Goal: Information Seeking & Learning: Learn about a topic

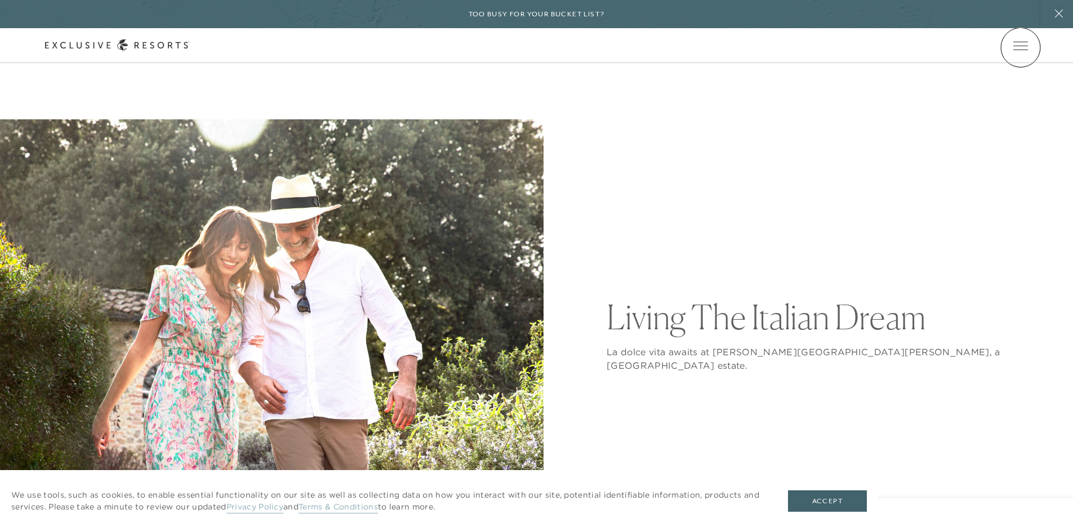
click at [1020, 47] on span "Open navigation" at bounding box center [1020, 46] width 15 height 8
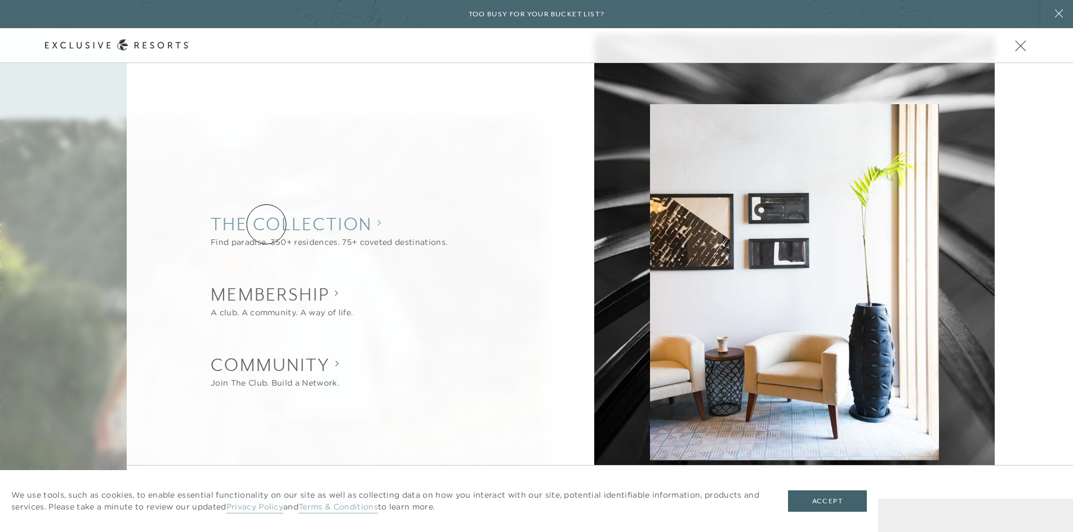
click at [266, 224] on collection "The Collection" at bounding box center [329, 224] width 237 height 25
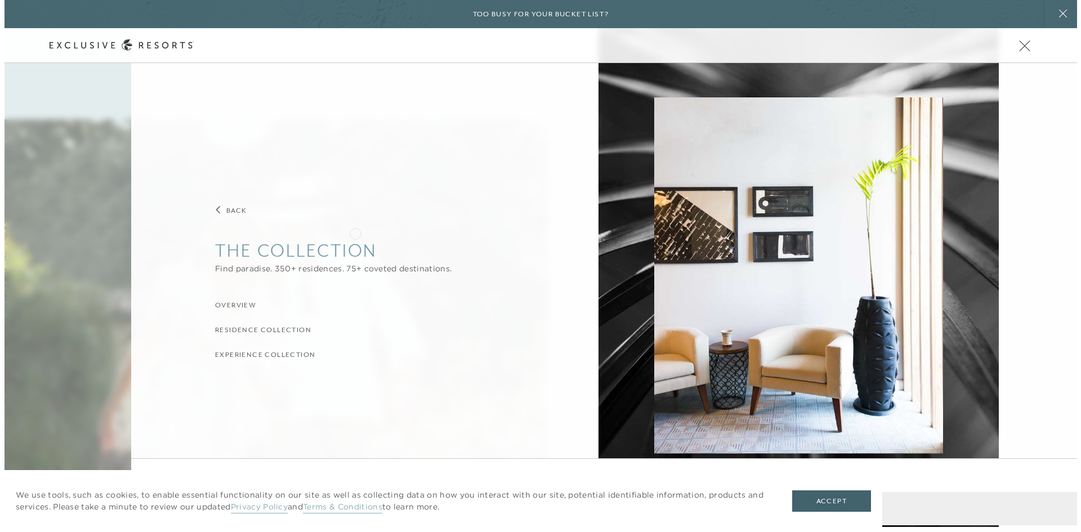
scroll to position [7, 0]
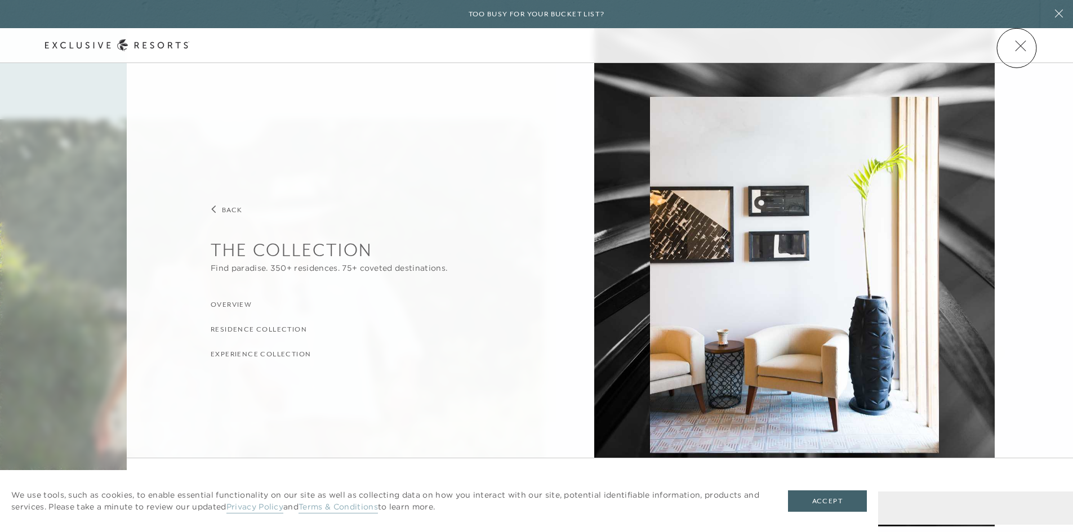
click at [1016, 48] on span "Open navigation" at bounding box center [1020, 45] width 11 height 11
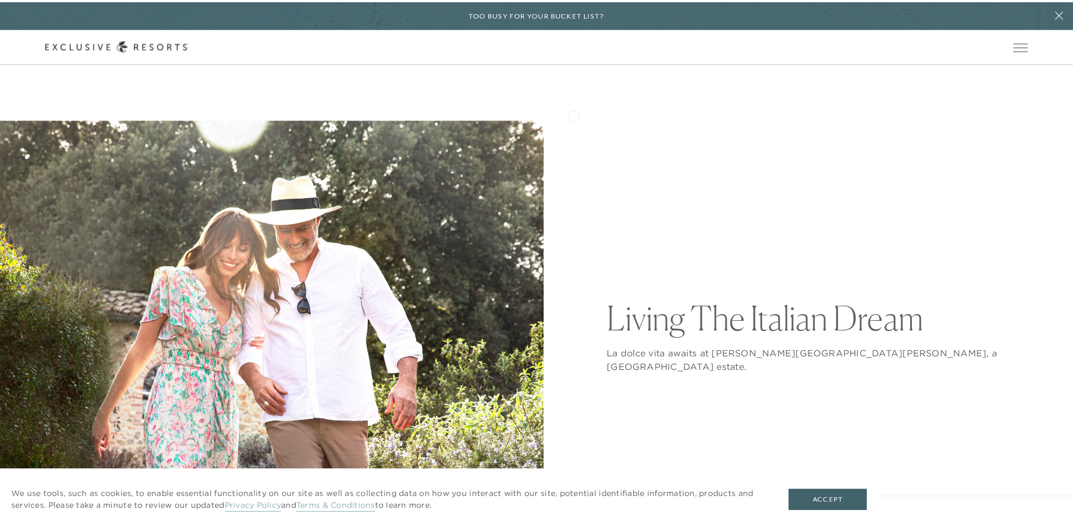
scroll to position [0, 0]
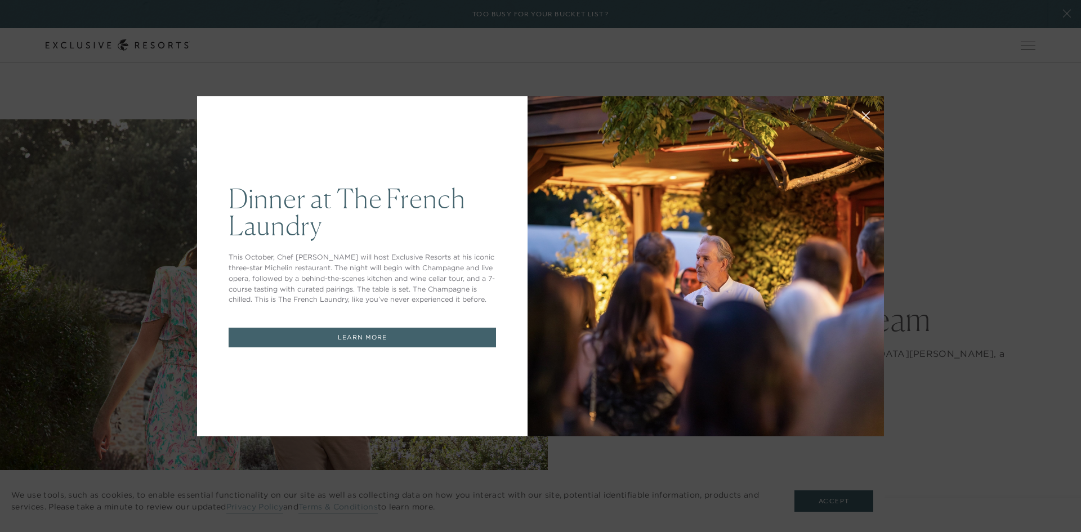
click at [382, 341] on link "LEARN MORE" at bounding box center [362, 338] width 267 height 20
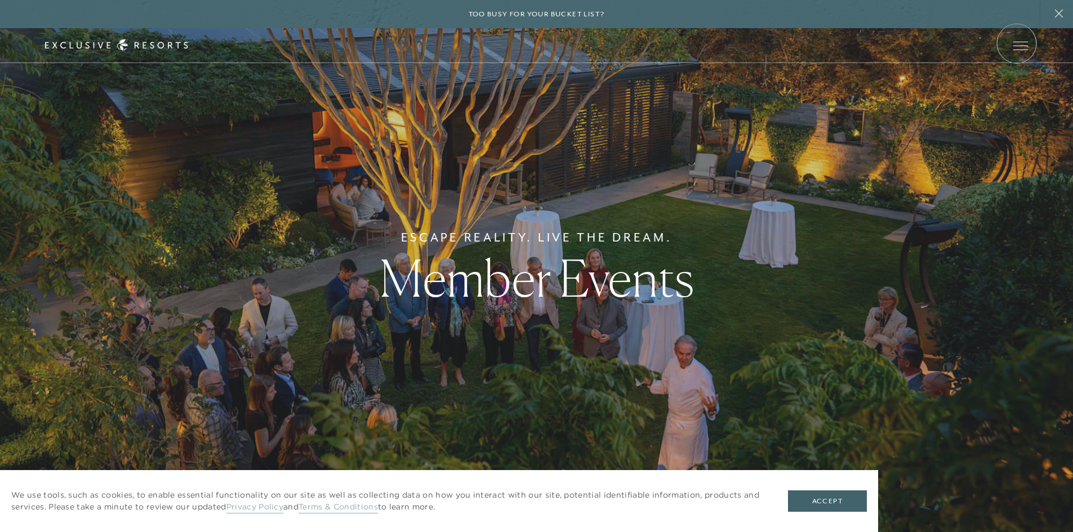
click at [1016, 43] on span "Open navigation" at bounding box center [1020, 46] width 15 height 8
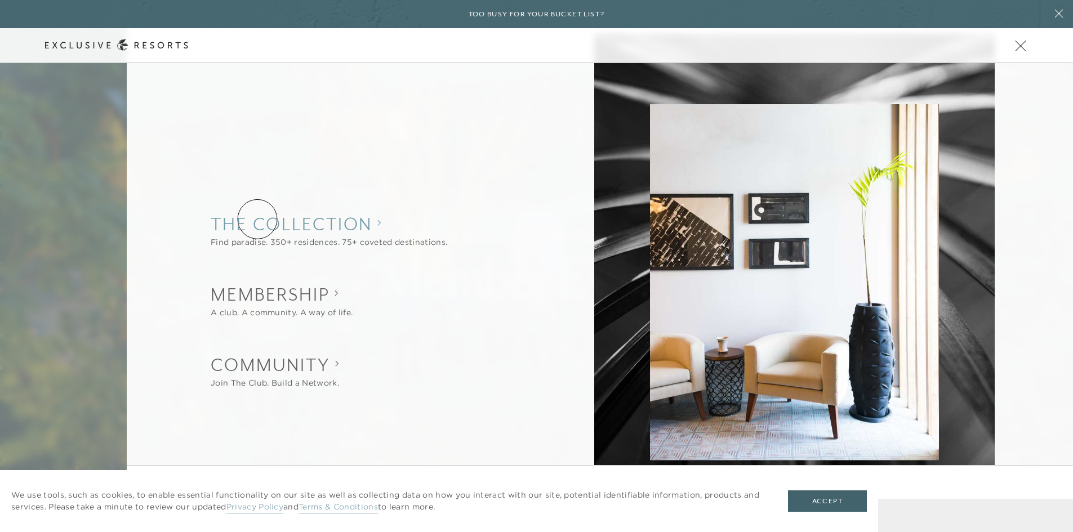
click at [257, 219] on collection "The Collection" at bounding box center [329, 224] width 237 height 25
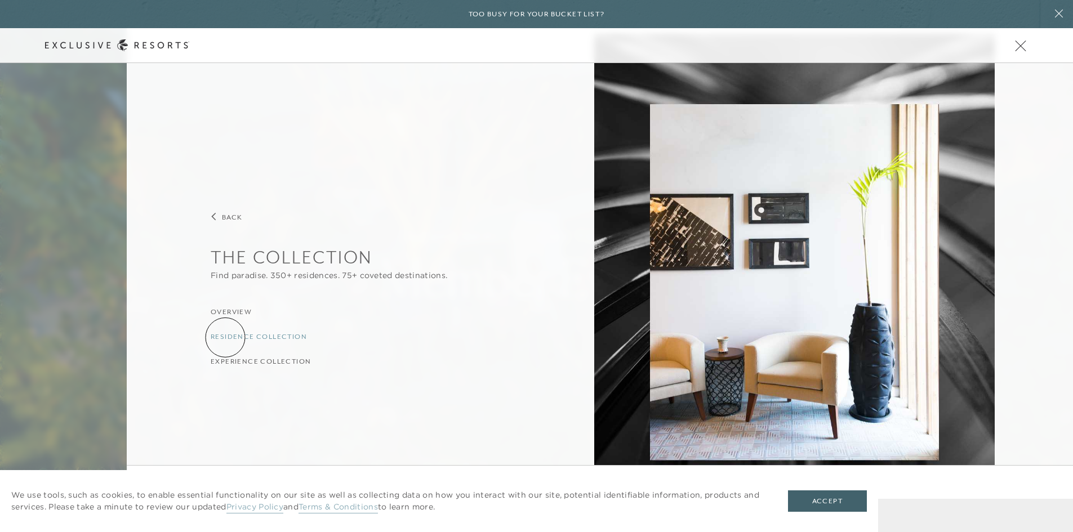
click at [225, 337] on h3 "Residence Collection" at bounding box center [259, 337] width 96 height 11
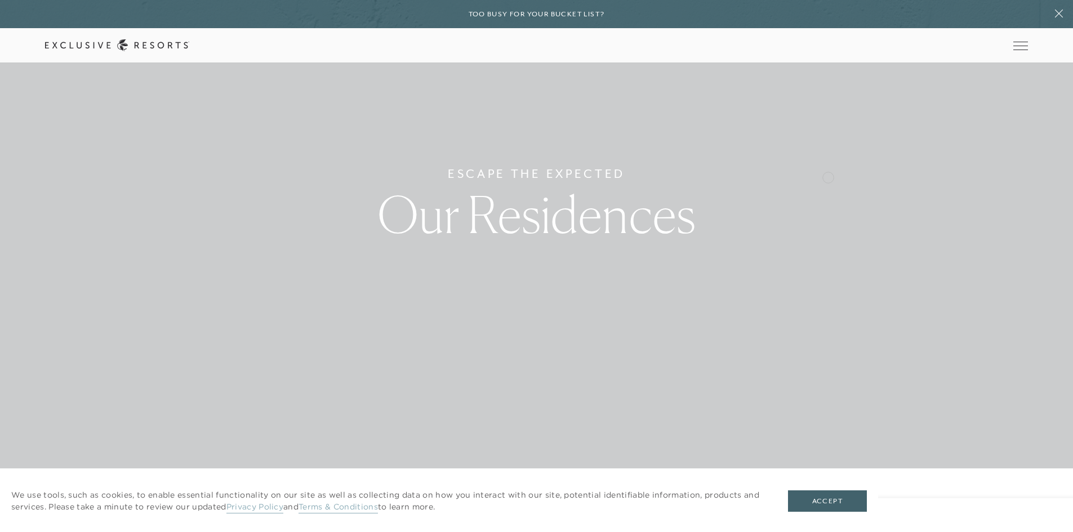
scroll to position [142, 0]
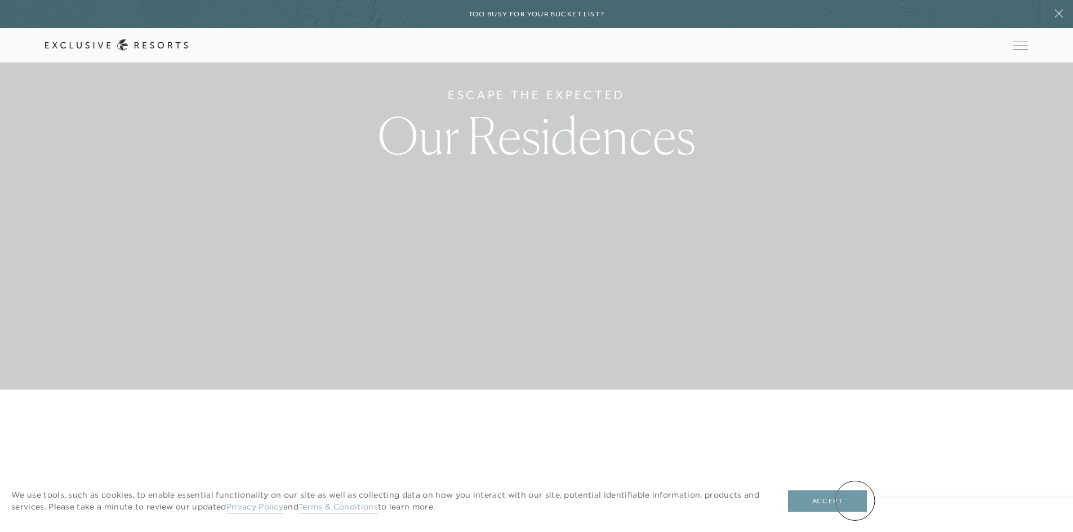
click at [855, 501] on button "Accept" at bounding box center [827, 500] width 79 height 21
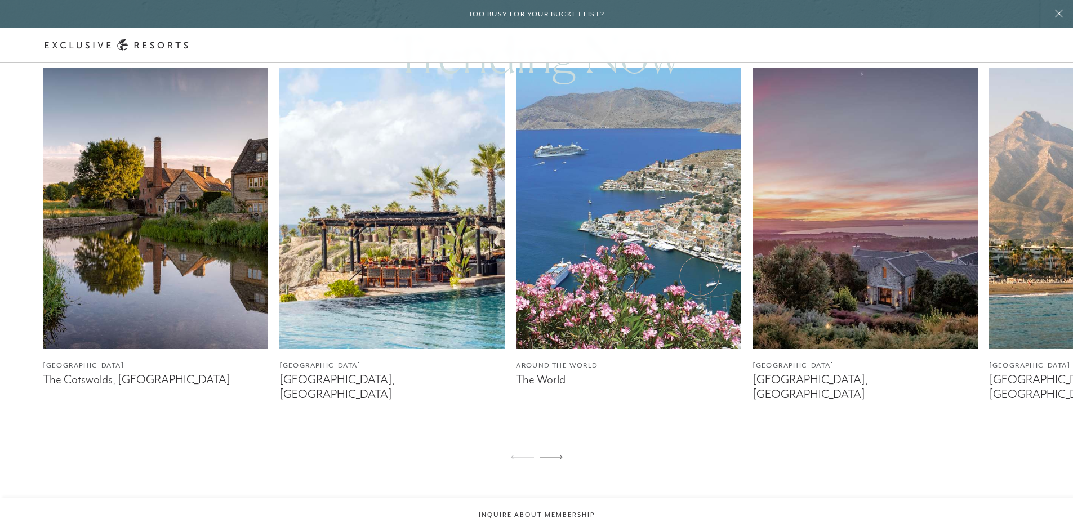
scroll to position [720, 0]
click at [555, 454] on icon at bounding box center [550, 456] width 23 height 5
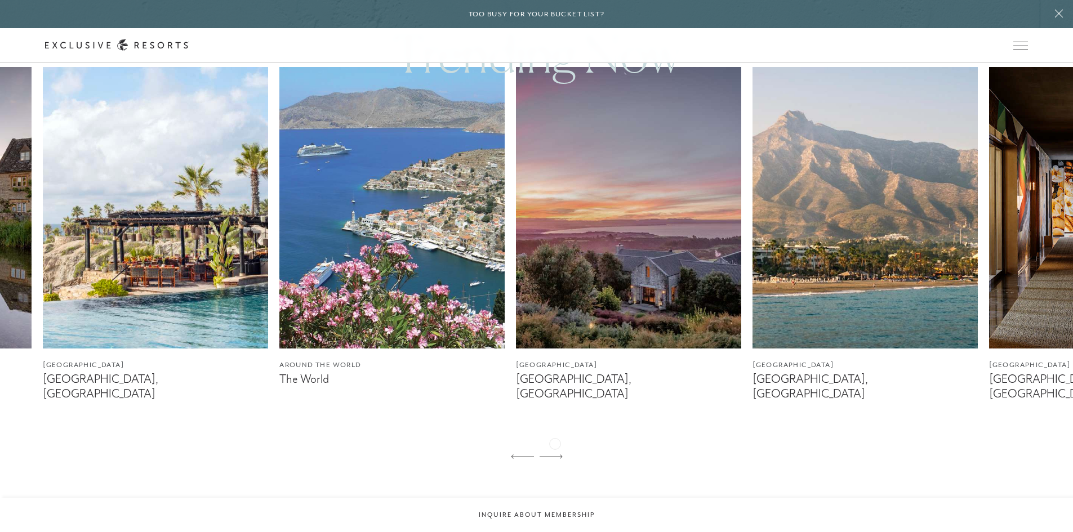
click at [555, 454] on icon at bounding box center [550, 456] width 23 height 5
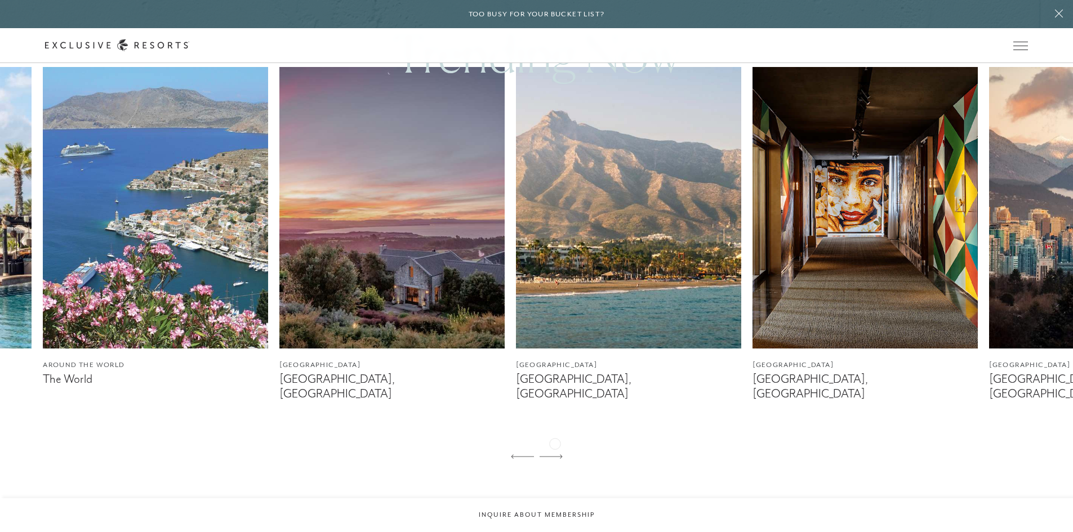
click at [555, 454] on icon at bounding box center [550, 456] width 23 height 5
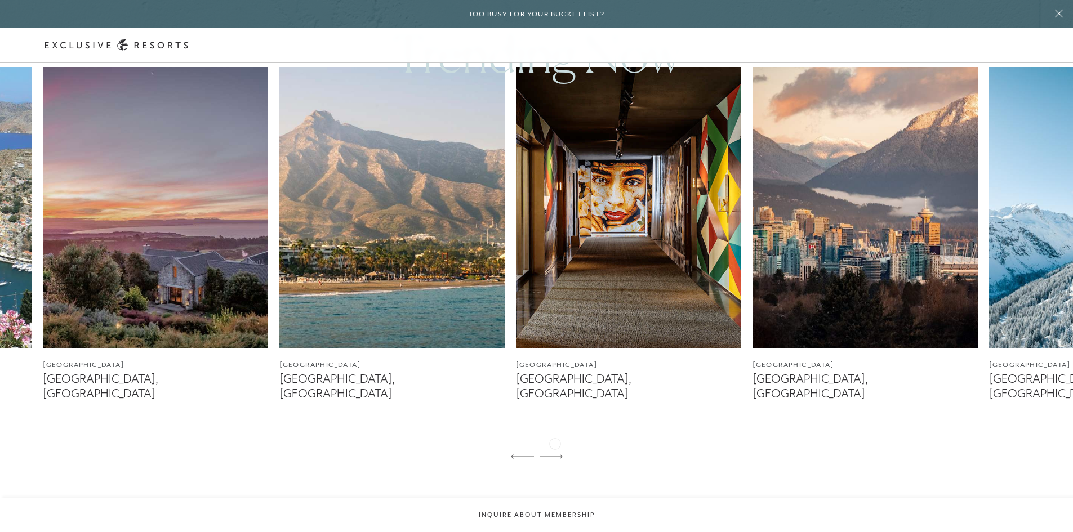
click at [555, 454] on icon at bounding box center [550, 456] width 23 height 5
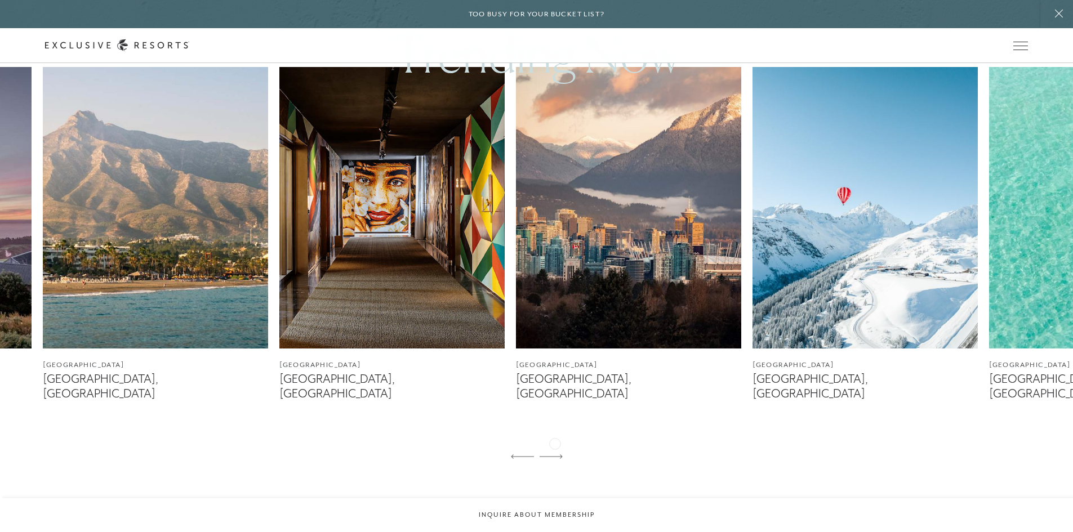
click at [555, 454] on icon at bounding box center [550, 456] width 23 height 5
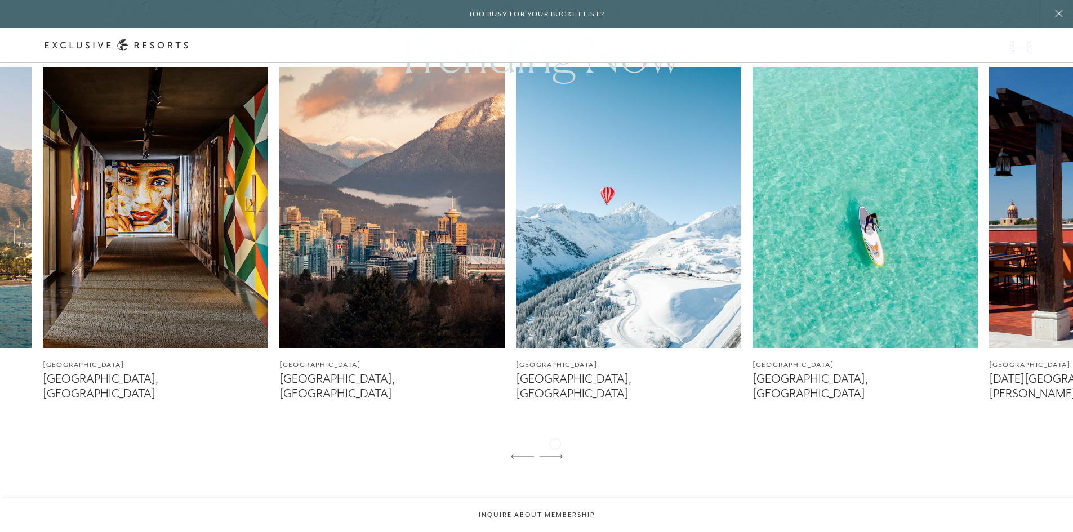
click at [555, 454] on icon at bounding box center [550, 456] width 23 height 5
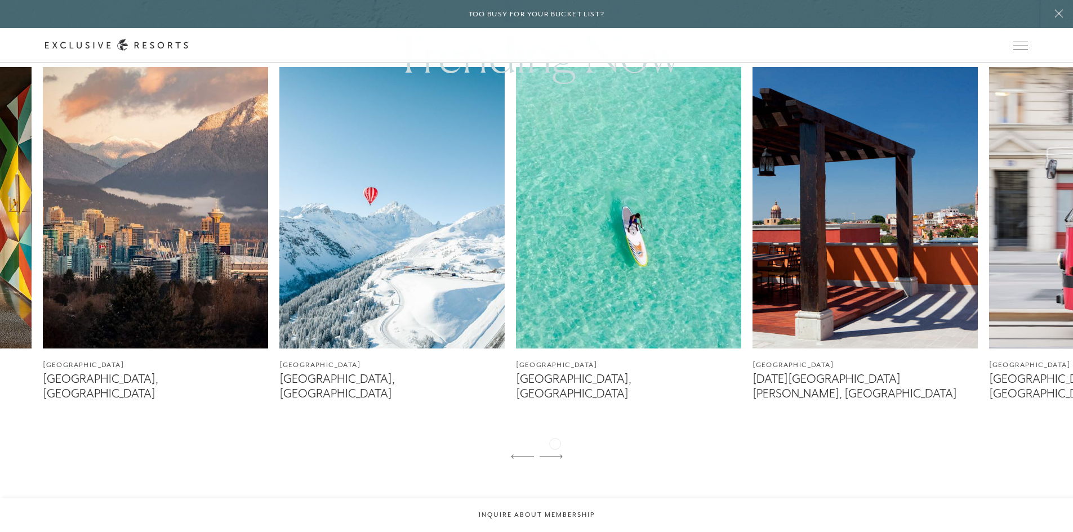
click at [555, 454] on icon at bounding box center [550, 456] width 23 height 5
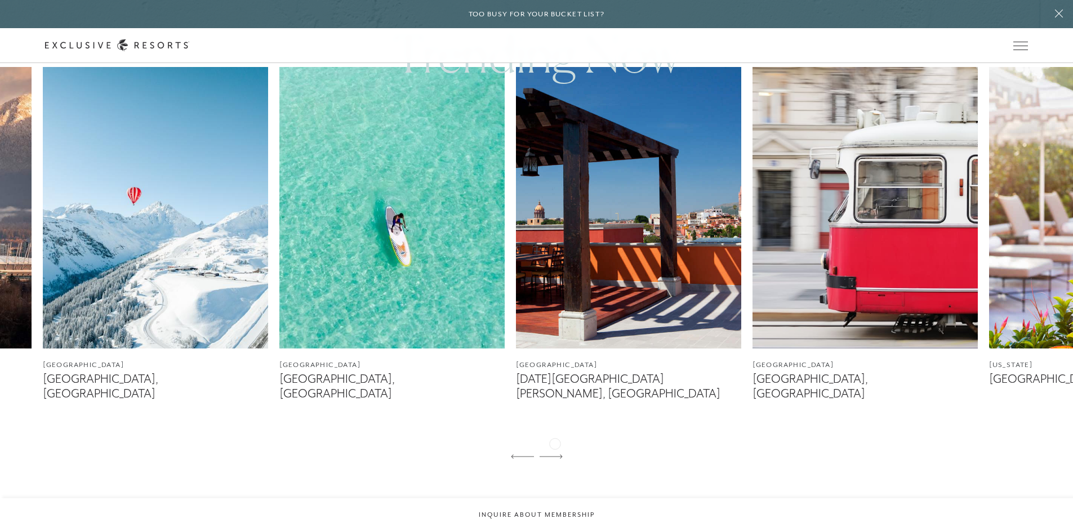
click at [555, 454] on icon at bounding box center [550, 456] width 23 height 5
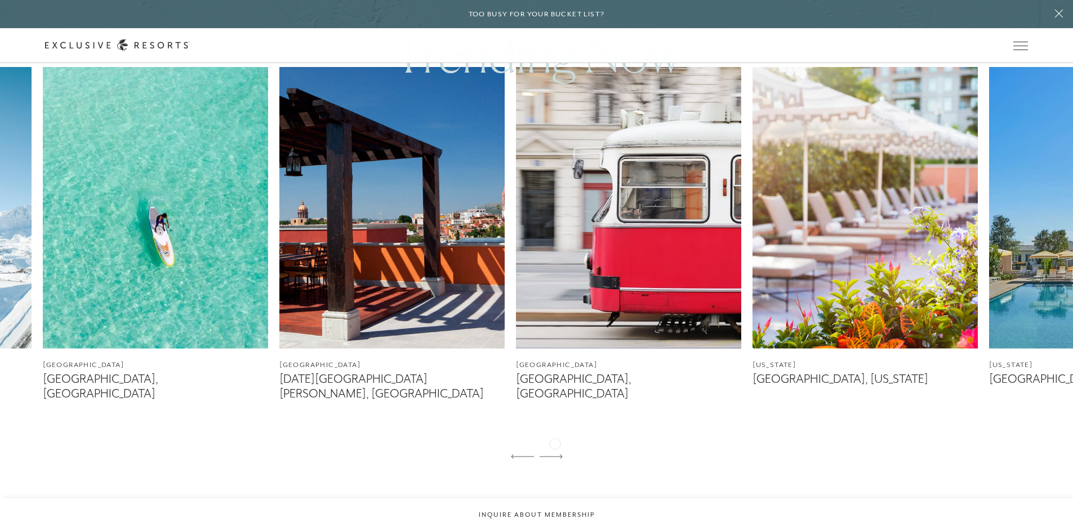
click at [555, 454] on icon at bounding box center [550, 456] width 23 height 5
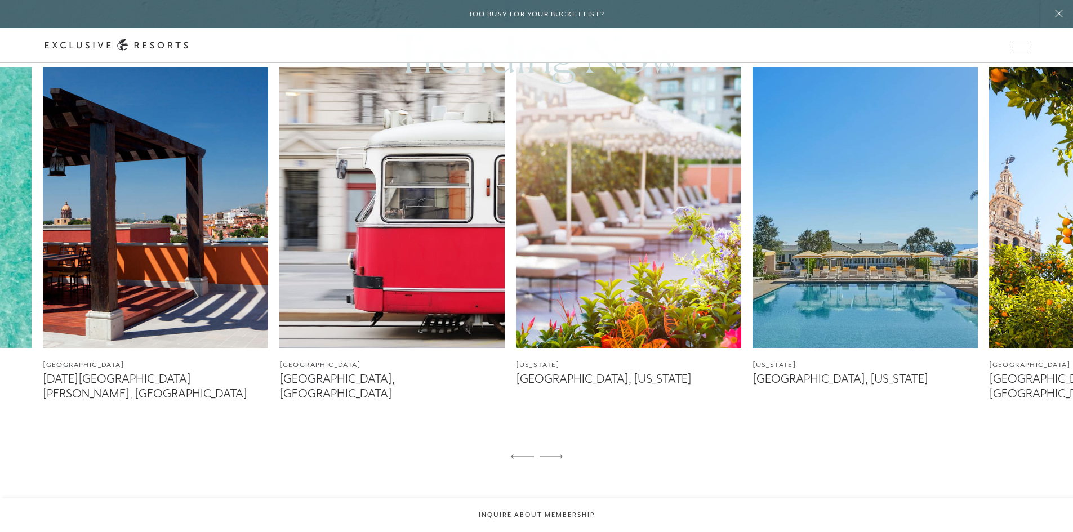
click at [555, 454] on icon at bounding box center [550, 456] width 23 height 5
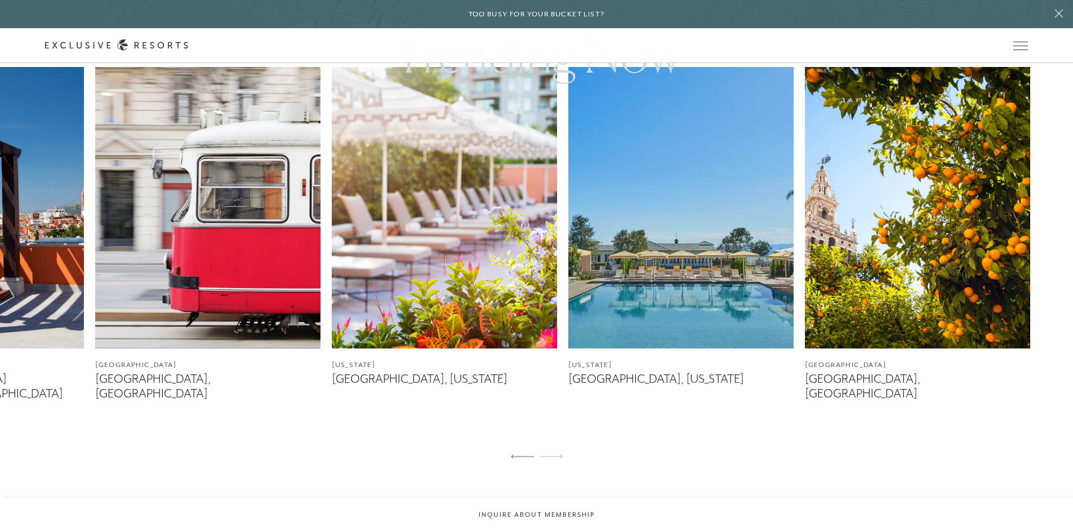
click at [555, 454] on icon at bounding box center [550, 456] width 23 height 5
click at [515, 454] on icon at bounding box center [522, 456] width 23 height 5
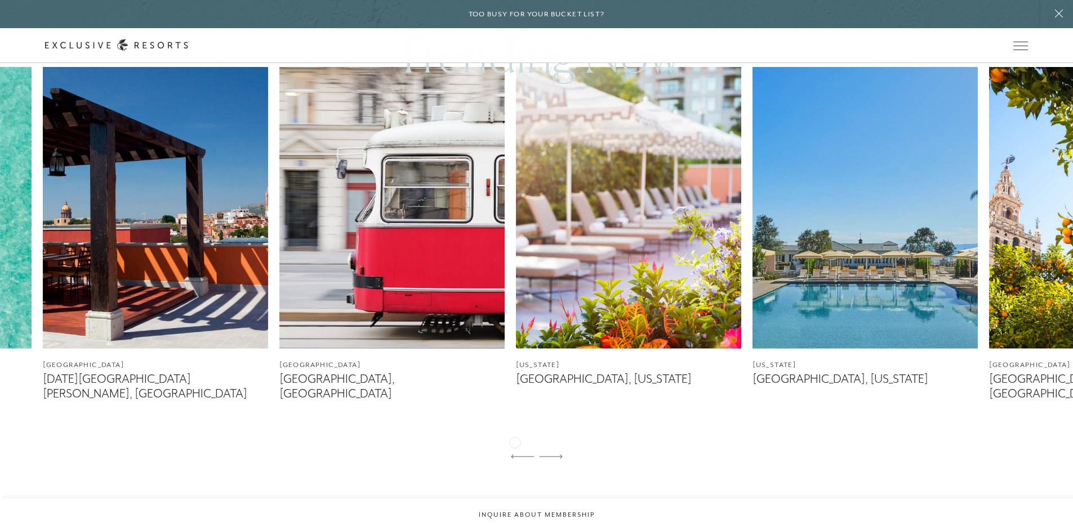
click at [515, 454] on icon at bounding box center [522, 456] width 23 height 5
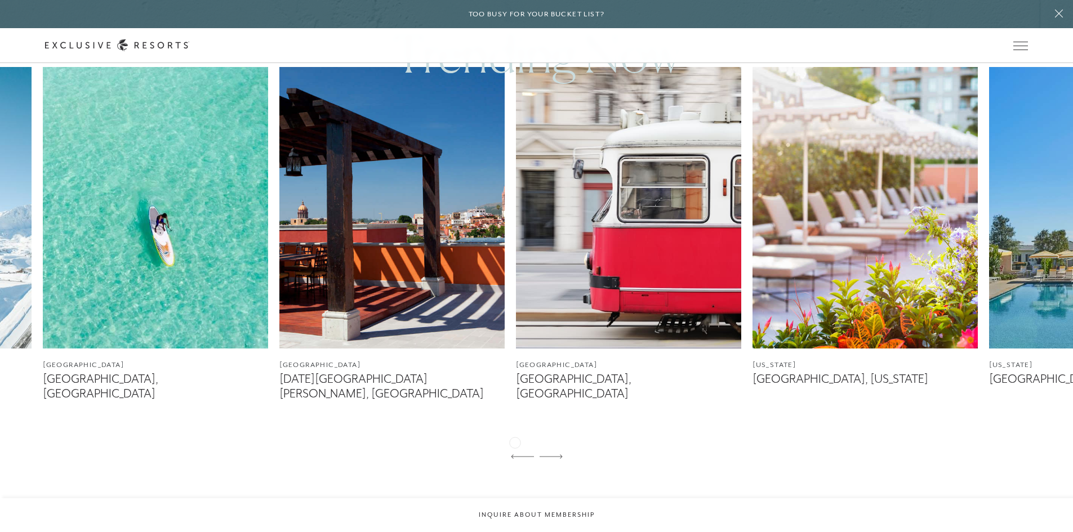
click at [515, 454] on icon at bounding box center [522, 456] width 23 height 5
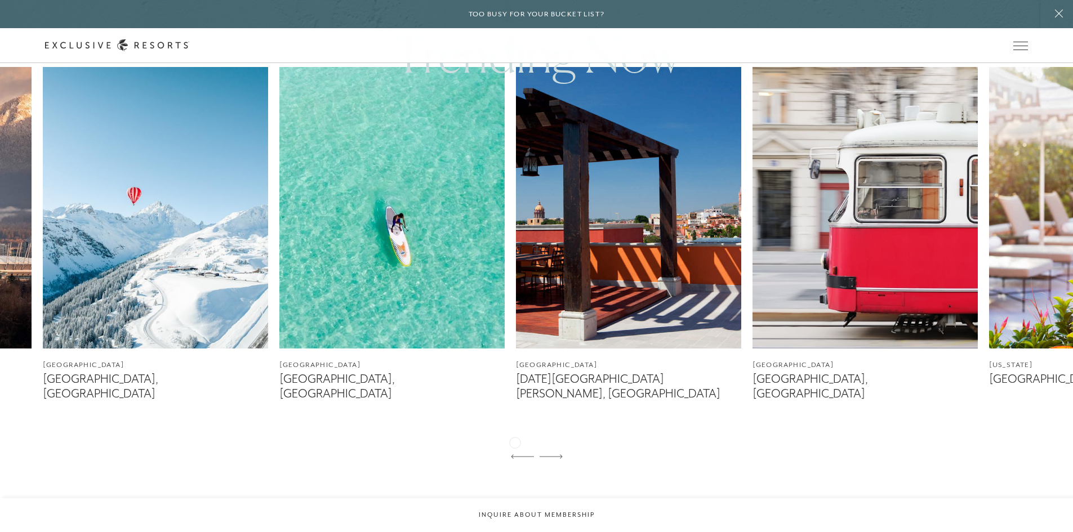
click at [515, 454] on icon at bounding box center [522, 456] width 23 height 5
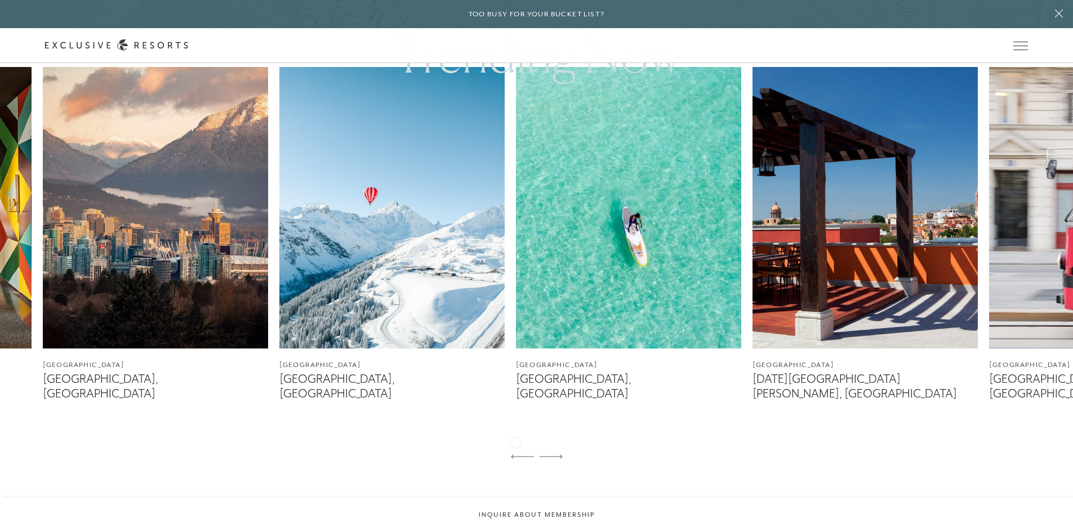
click at [515, 454] on icon at bounding box center [522, 456] width 23 height 5
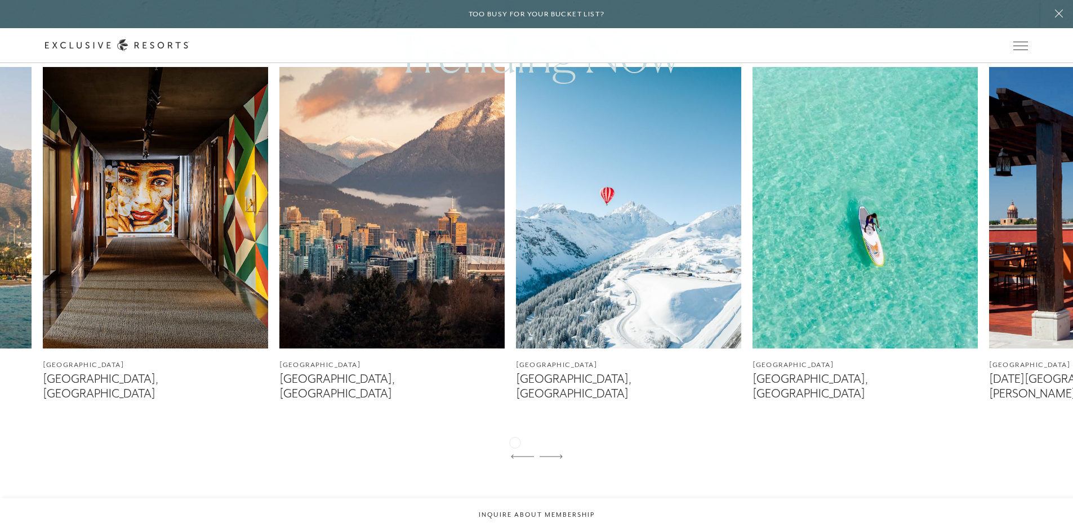
click at [515, 454] on icon at bounding box center [522, 456] width 23 height 5
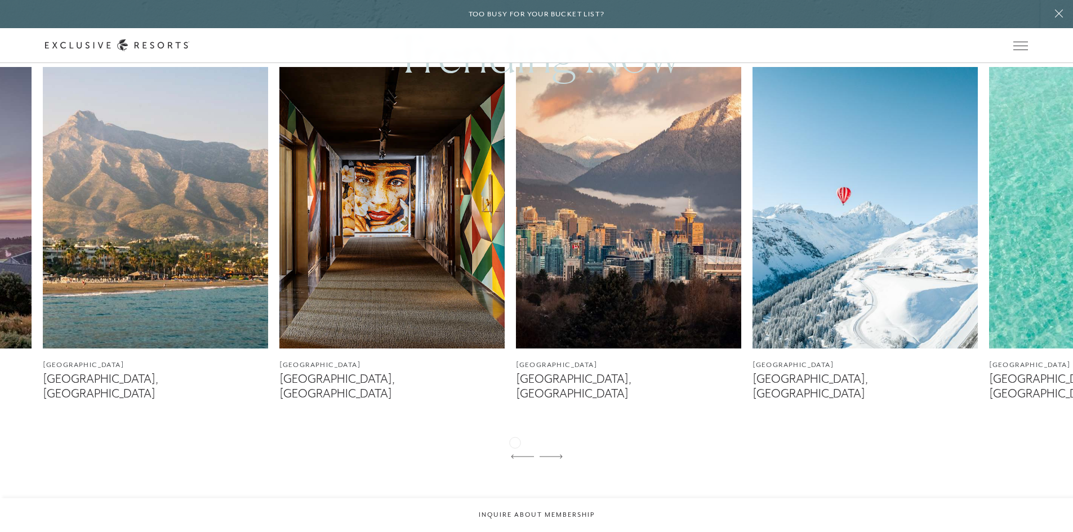
click at [515, 454] on icon at bounding box center [522, 456] width 23 height 5
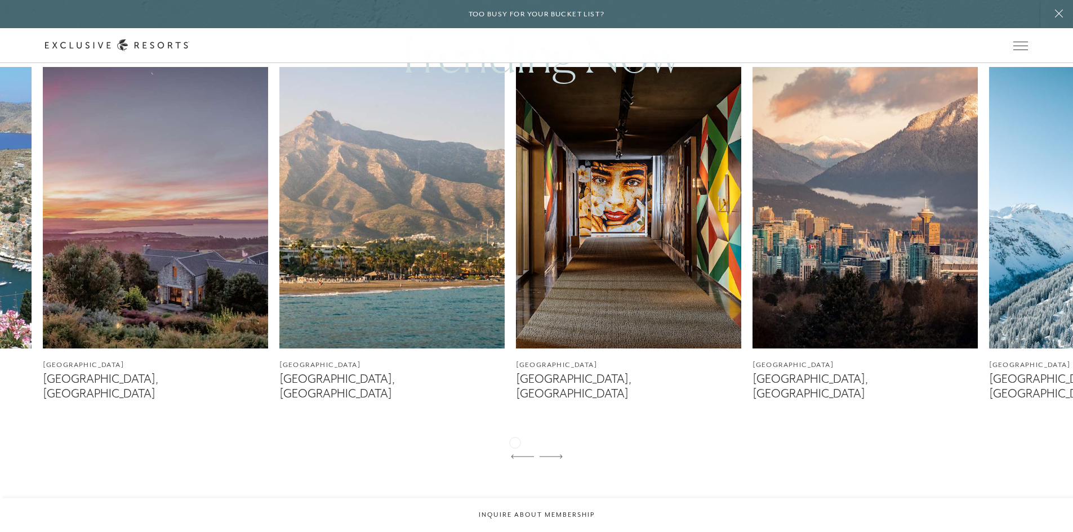
click at [515, 454] on icon at bounding box center [522, 456] width 23 height 5
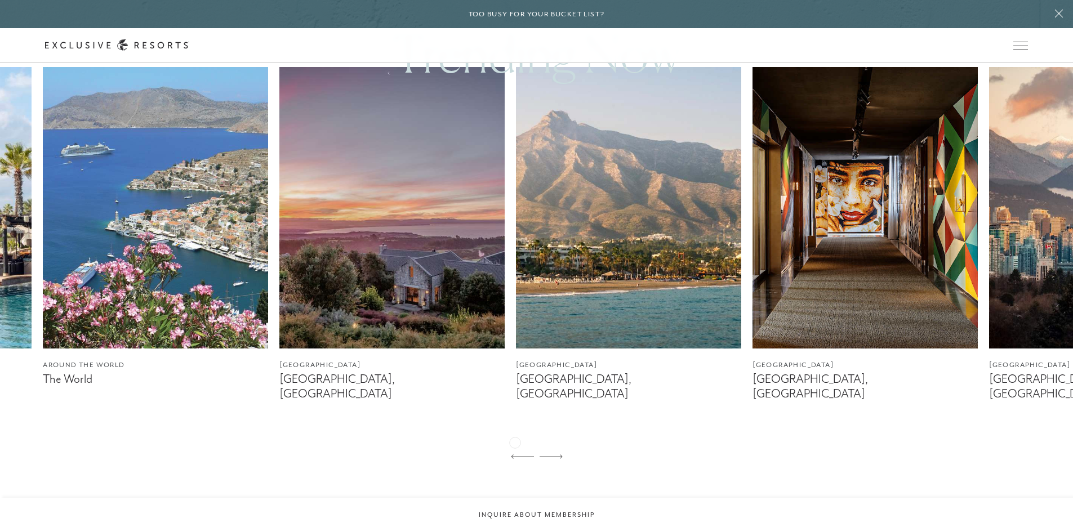
click at [515, 454] on icon at bounding box center [522, 456] width 23 height 5
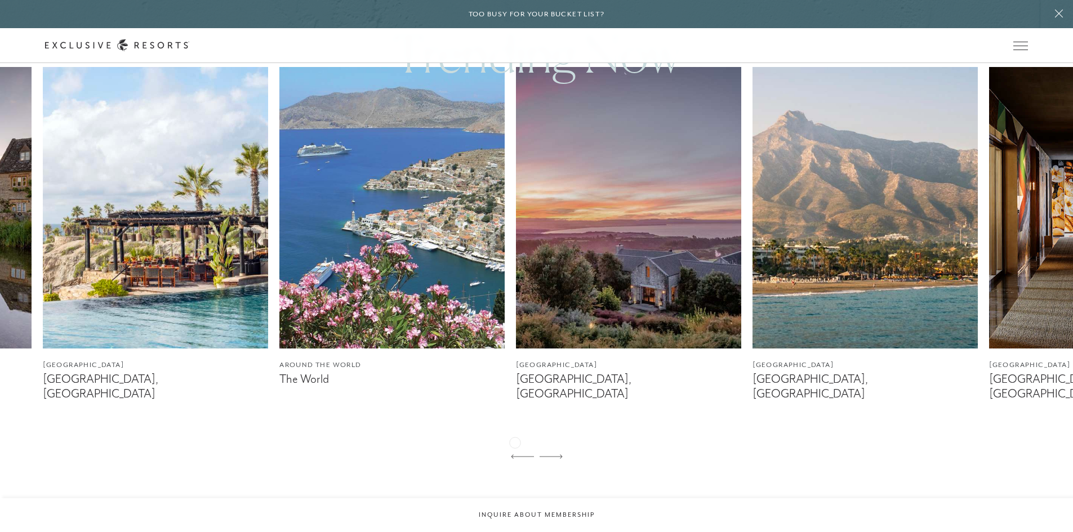
click at [515, 454] on icon at bounding box center [522, 456] width 23 height 5
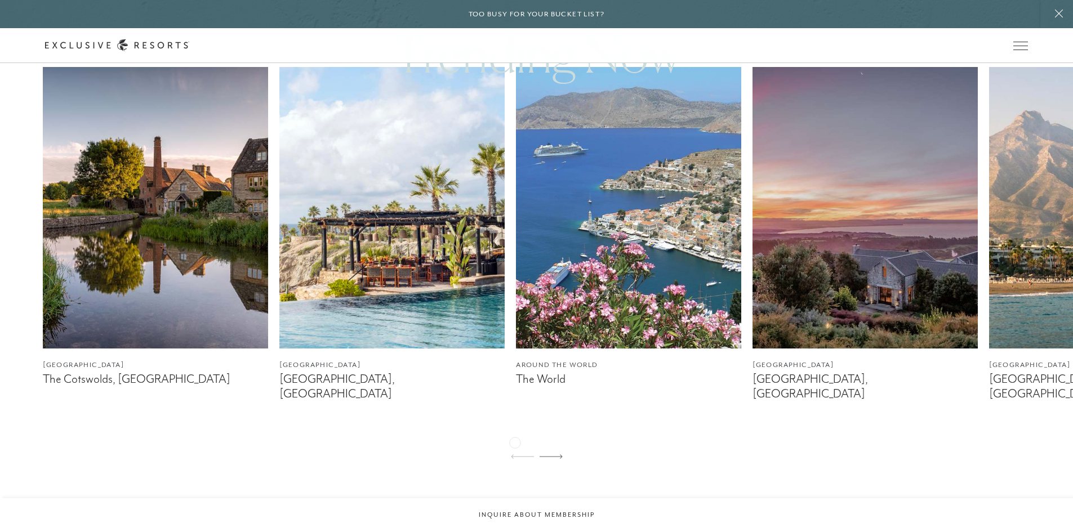
click at [515, 454] on icon at bounding box center [522, 456] width 23 height 5
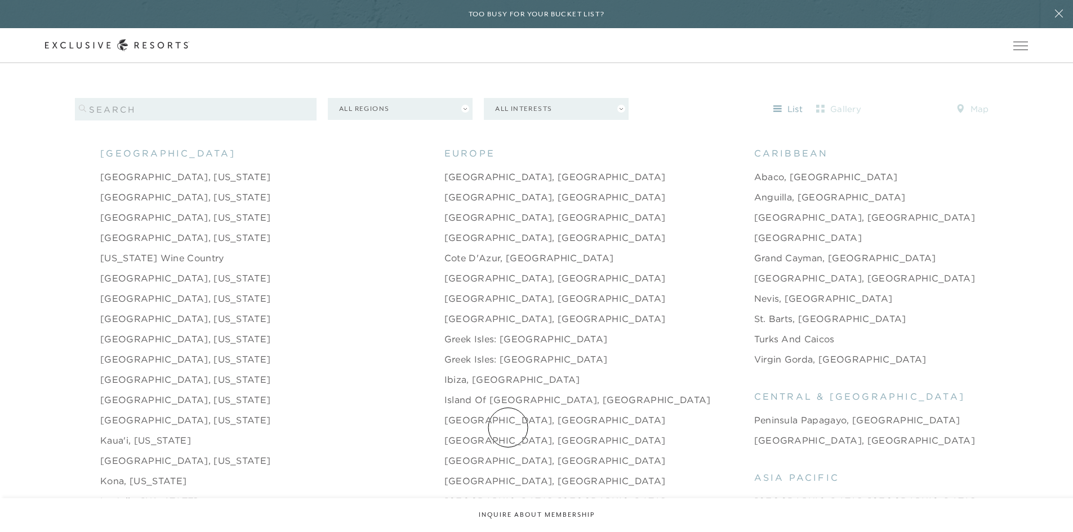
scroll to position [1201, 0]
click at [444, 309] on link "[GEOGRAPHIC_DATA], [GEOGRAPHIC_DATA]" at bounding box center [554, 316] width 221 height 14
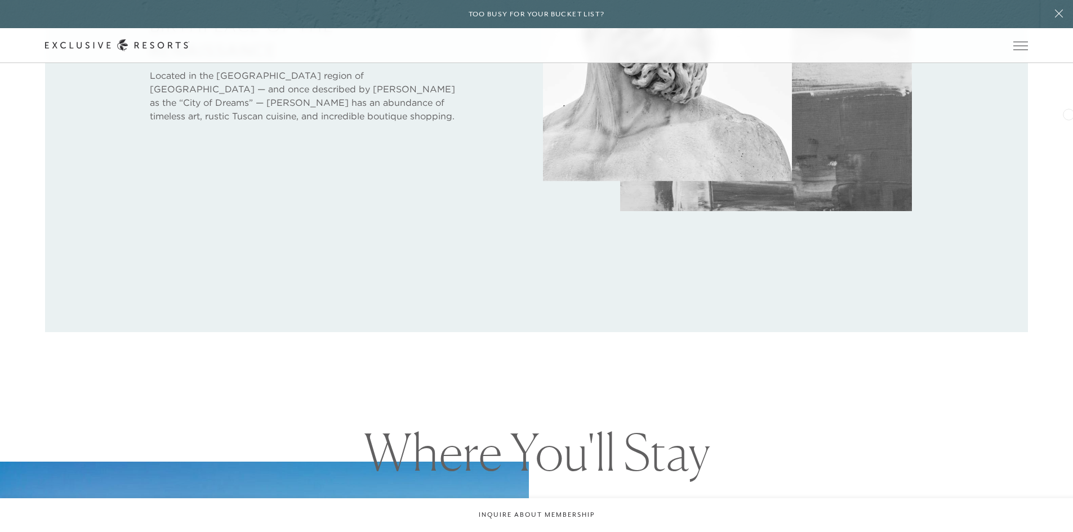
scroll to position [797, 0]
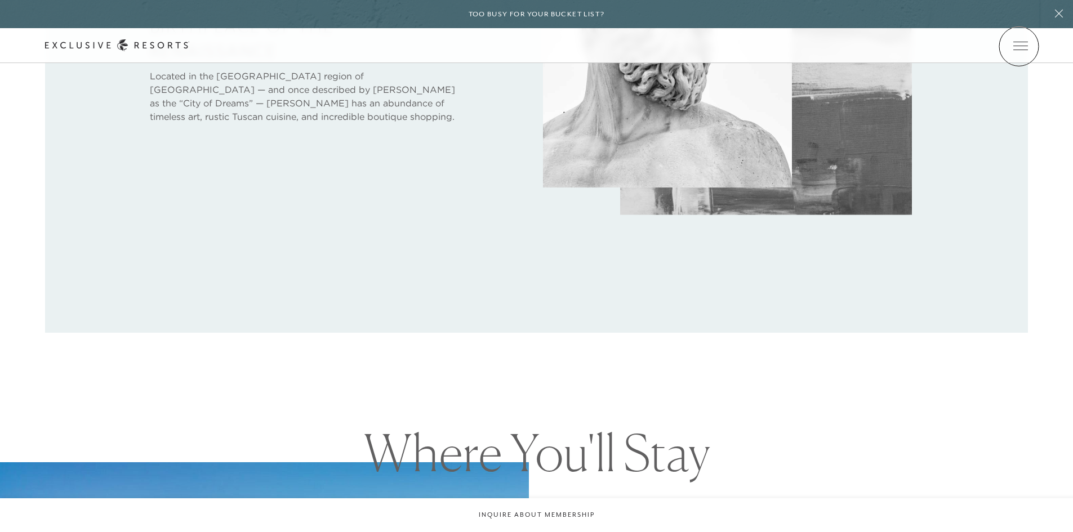
click at [1019, 46] on span "Open navigation" at bounding box center [1020, 46] width 15 height 8
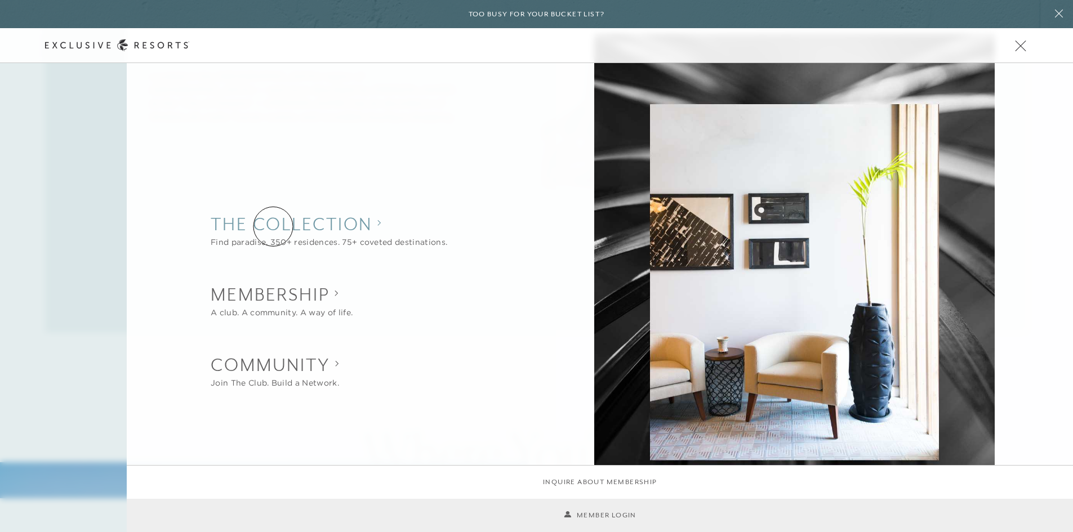
click at [273, 226] on collection "The Collection" at bounding box center [329, 224] width 237 height 25
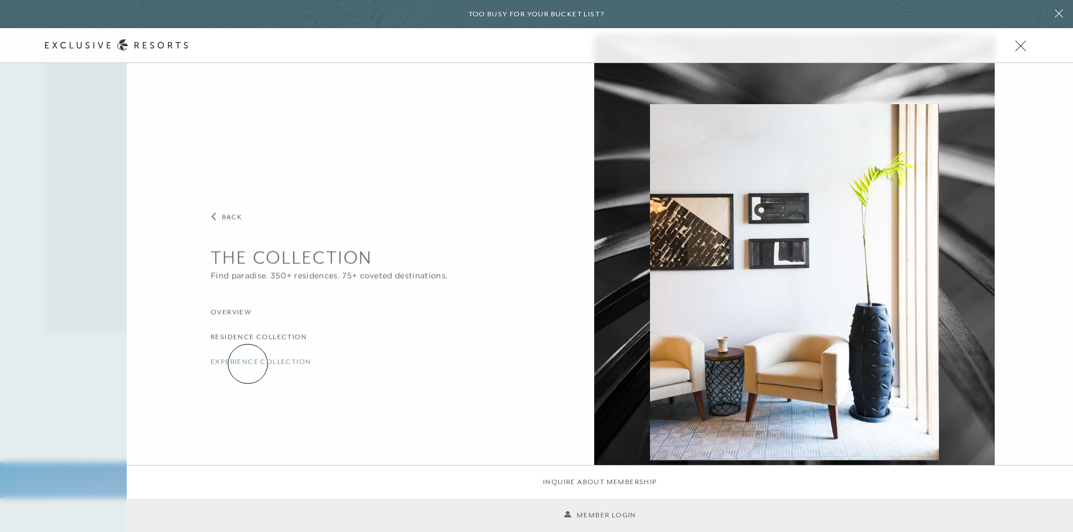
click at [248, 364] on h3 "Experience Collection" at bounding box center [261, 361] width 100 height 11
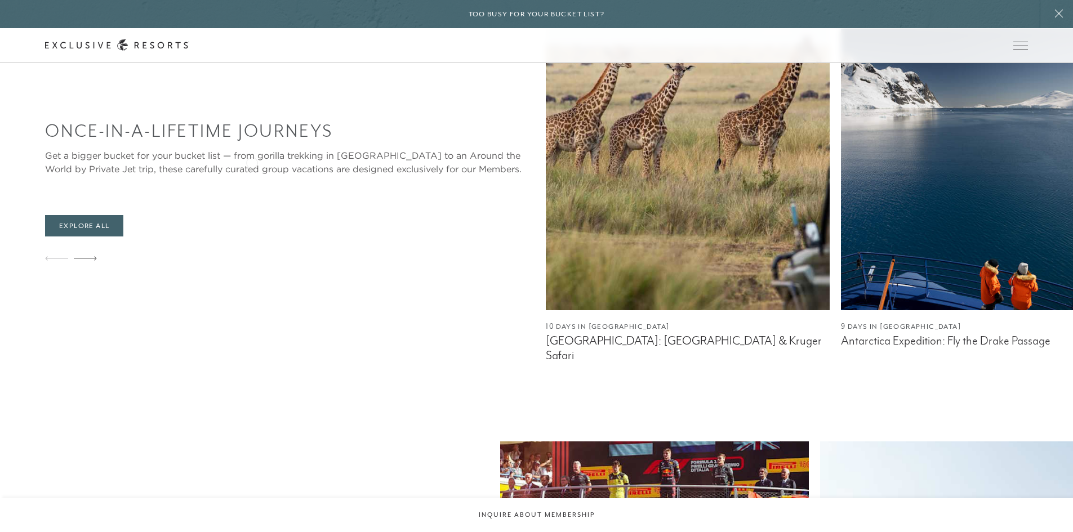
scroll to position [652, 0]
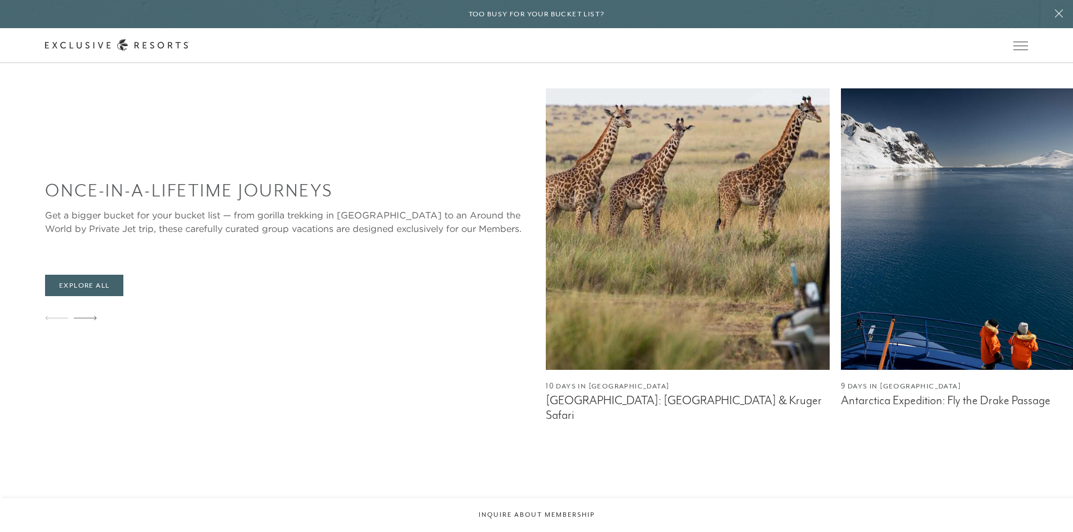
scroll to position [797, 0]
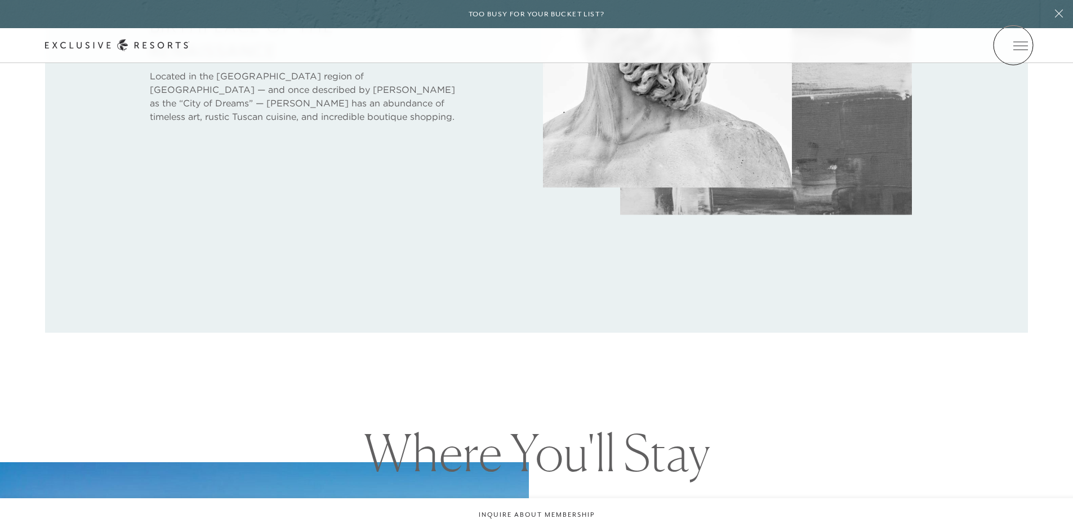
click at [1013, 46] on span "Open navigation" at bounding box center [1020, 46] width 15 height 1
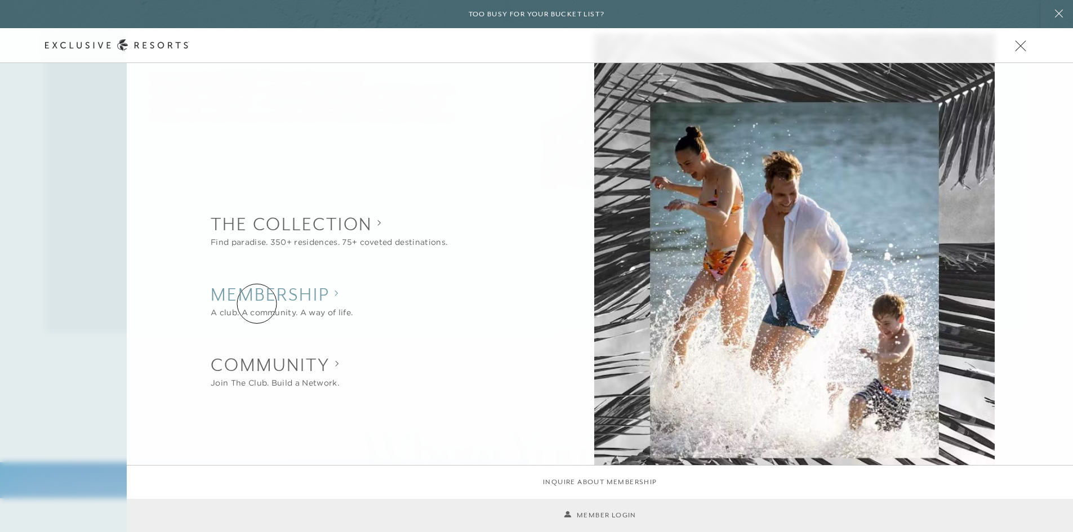
click at [257, 304] on h2 "Membership" at bounding box center [282, 294] width 142 height 25
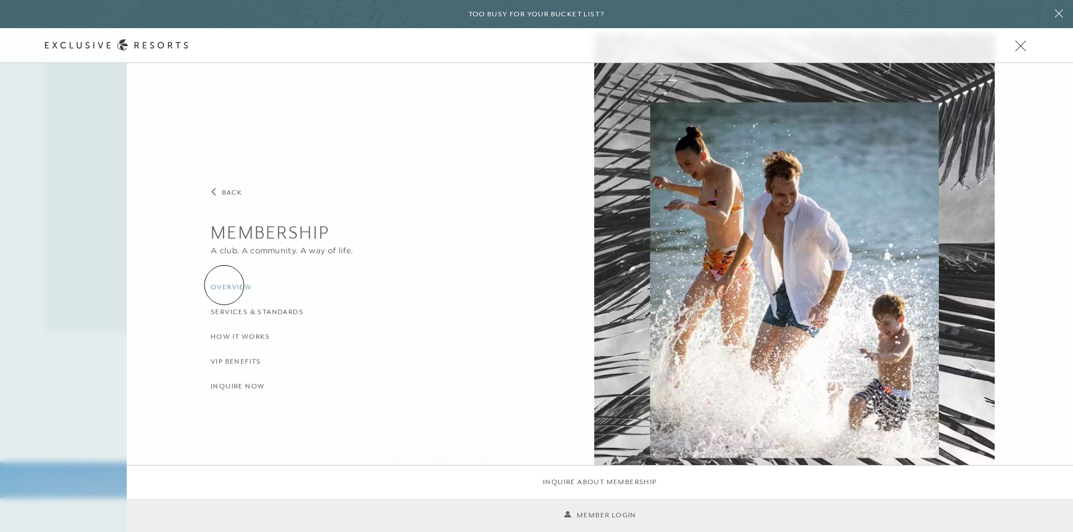
click at [224, 285] on h3 "Overview" at bounding box center [231, 288] width 41 height 11
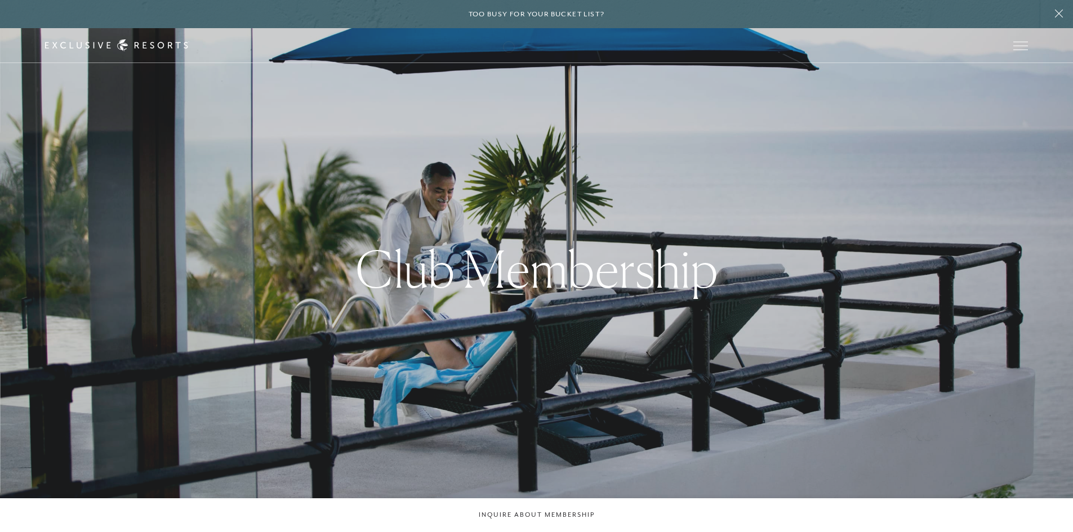
click at [509, 46] on div "Schedule a Meeting Get Started Visit home page Member Login Schedule a Meeting …" at bounding box center [536, 45] width 983 height 12
click at [1018, 44] on span "Open navigation" at bounding box center [1020, 46] width 15 height 8
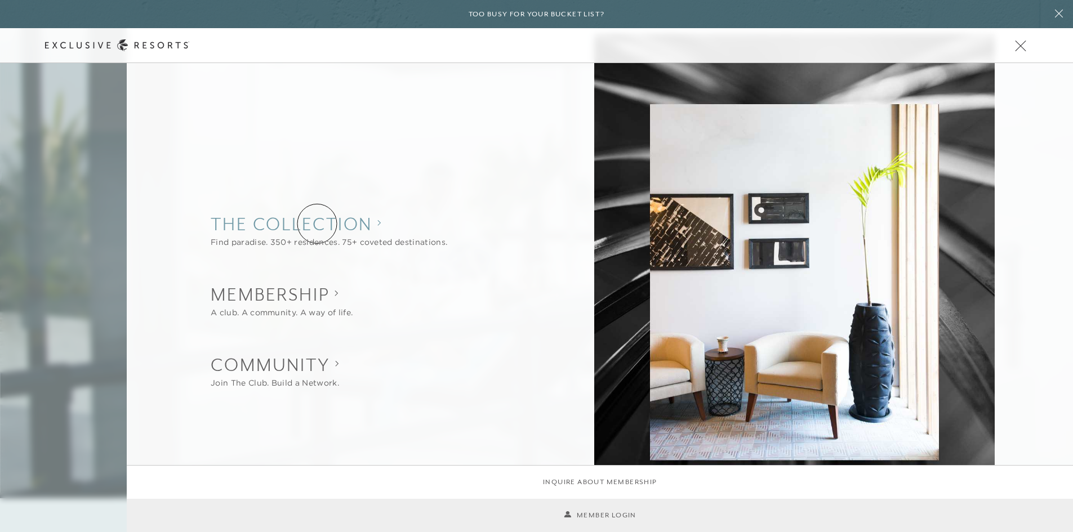
click at [317, 224] on collection "The Collection" at bounding box center [329, 224] width 237 height 25
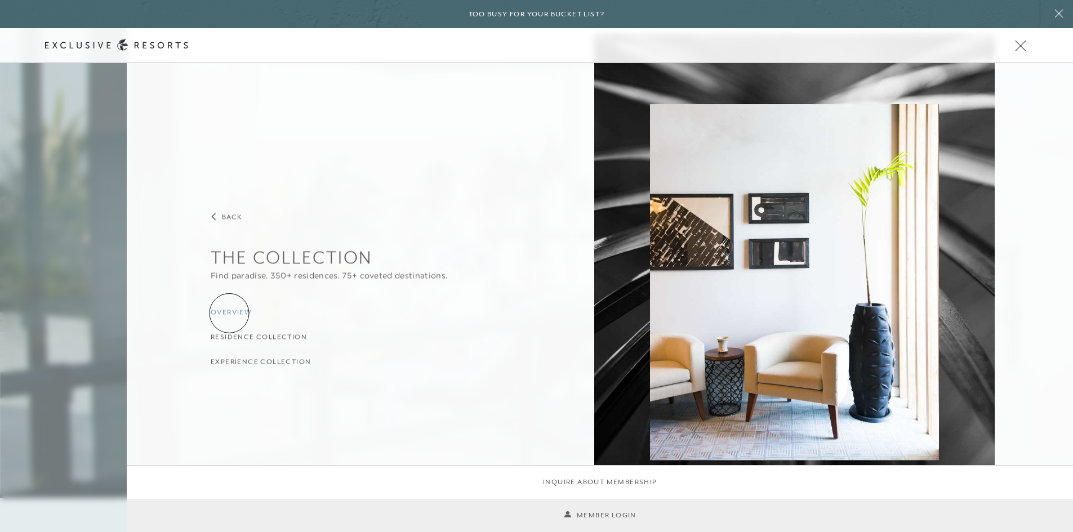
click at [229, 313] on h3 "Overview" at bounding box center [231, 312] width 41 height 11
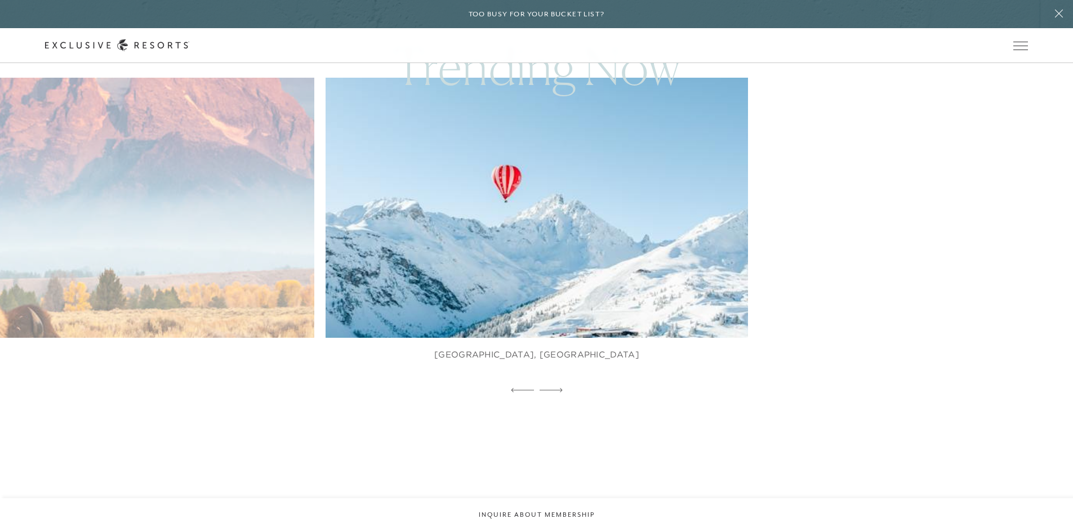
scroll to position [709, 0]
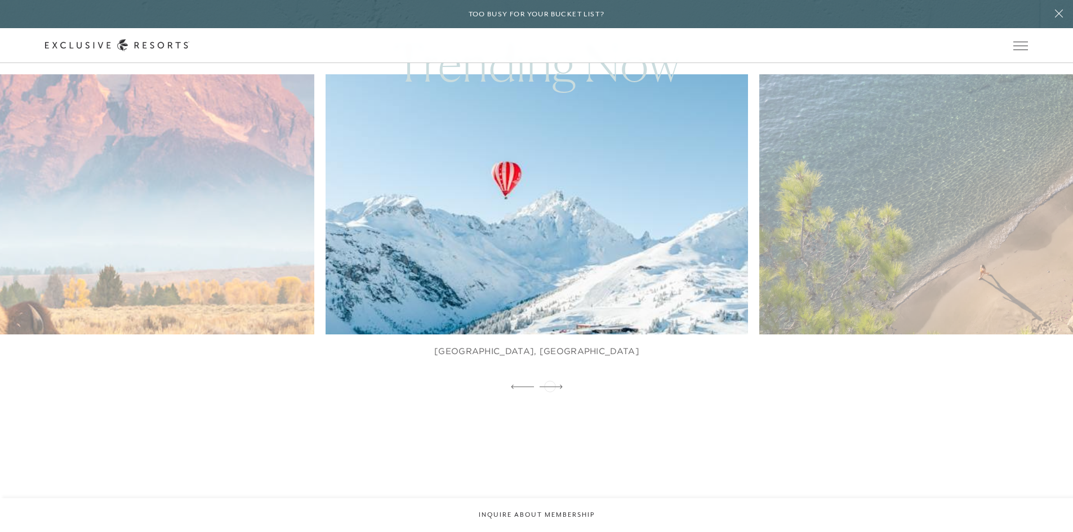
click at [550, 385] on icon at bounding box center [550, 387] width 23 height 5
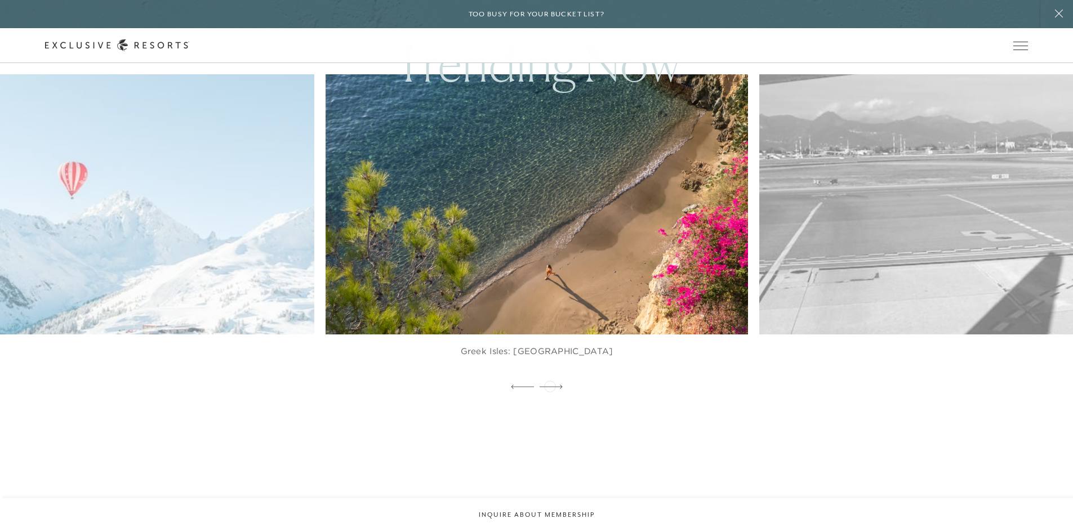
click at [550, 385] on icon at bounding box center [550, 387] width 23 height 5
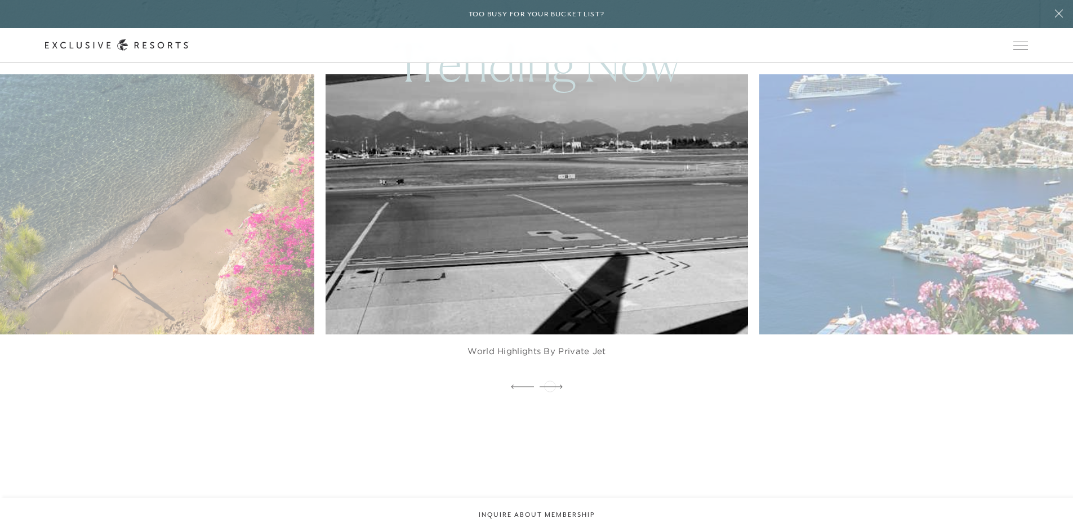
click at [550, 385] on icon at bounding box center [550, 387] width 23 height 5
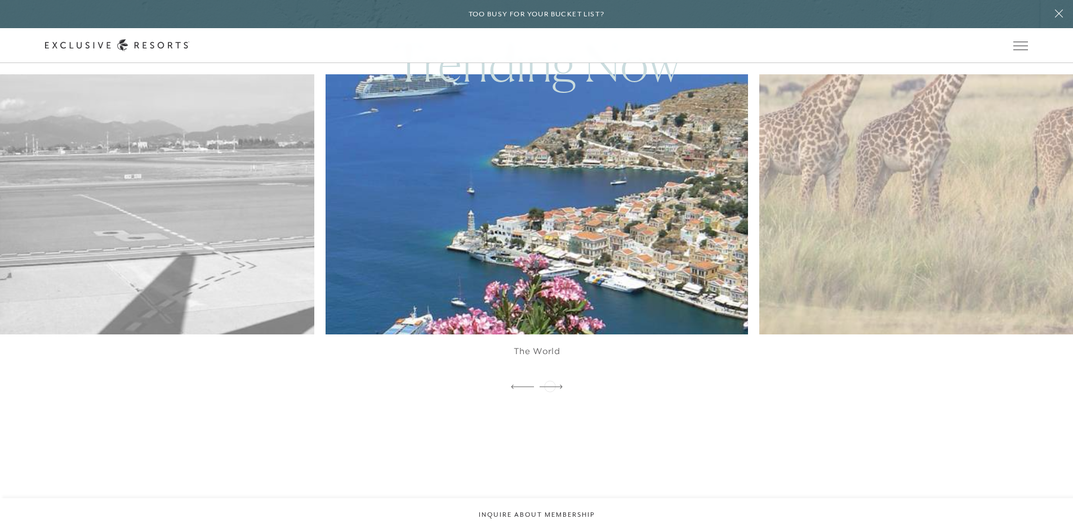
click at [550, 385] on icon at bounding box center [550, 387] width 23 height 5
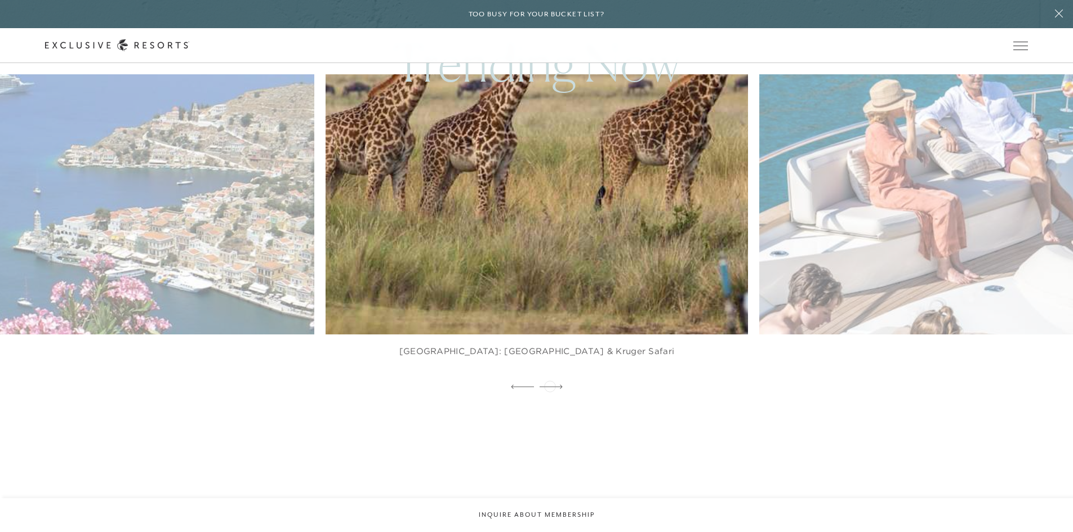
click at [550, 385] on icon at bounding box center [550, 387] width 23 height 5
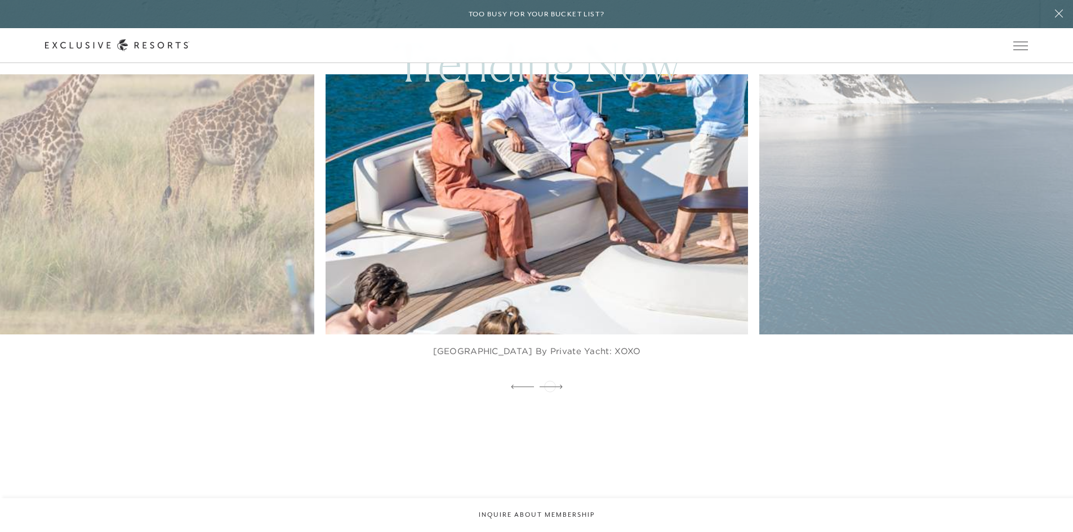
click at [550, 385] on icon at bounding box center [550, 387] width 23 height 5
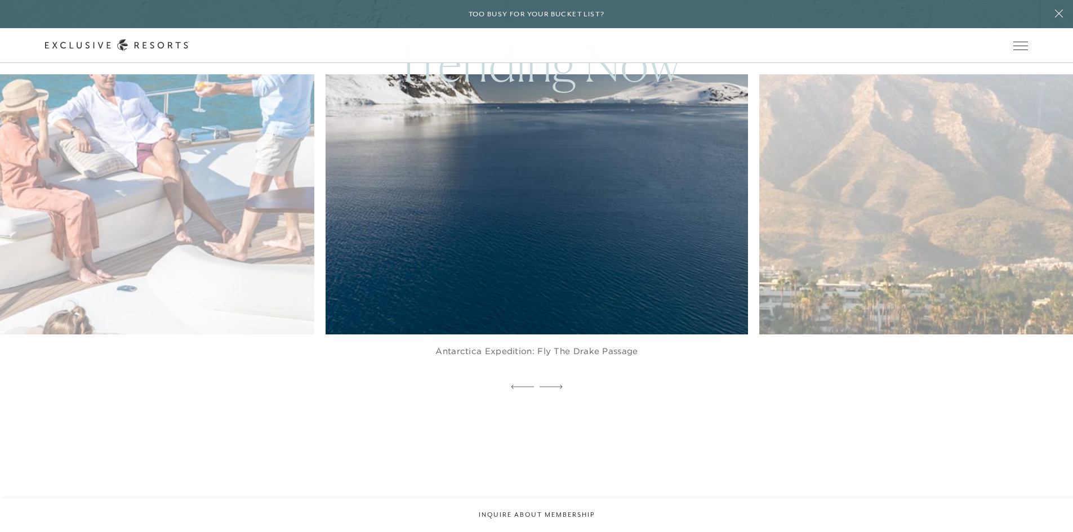
click at [550, 385] on icon at bounding box center [550, 387] width 23 height 5
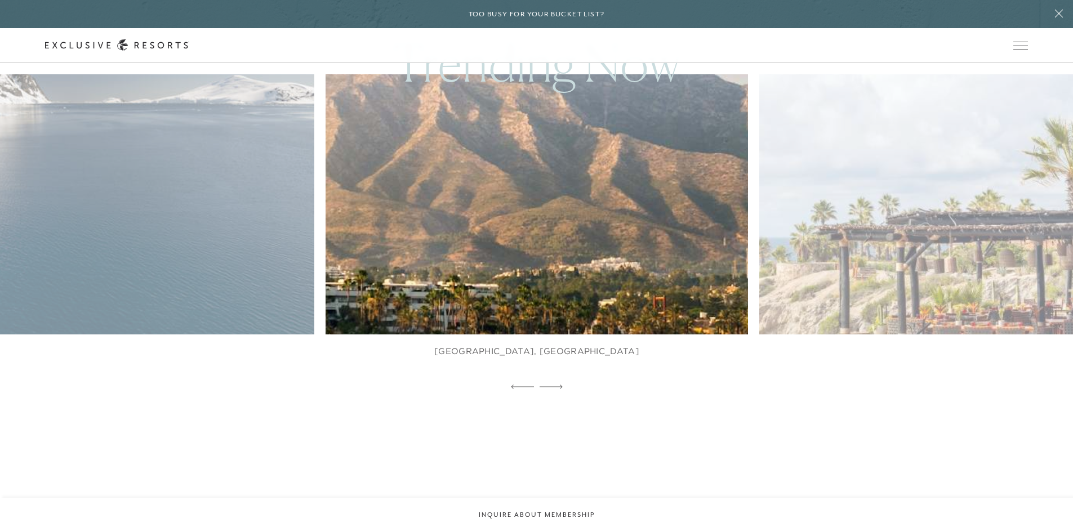
click at [550, 385] on icon at bounding box center [550, 387] width 23 height 5
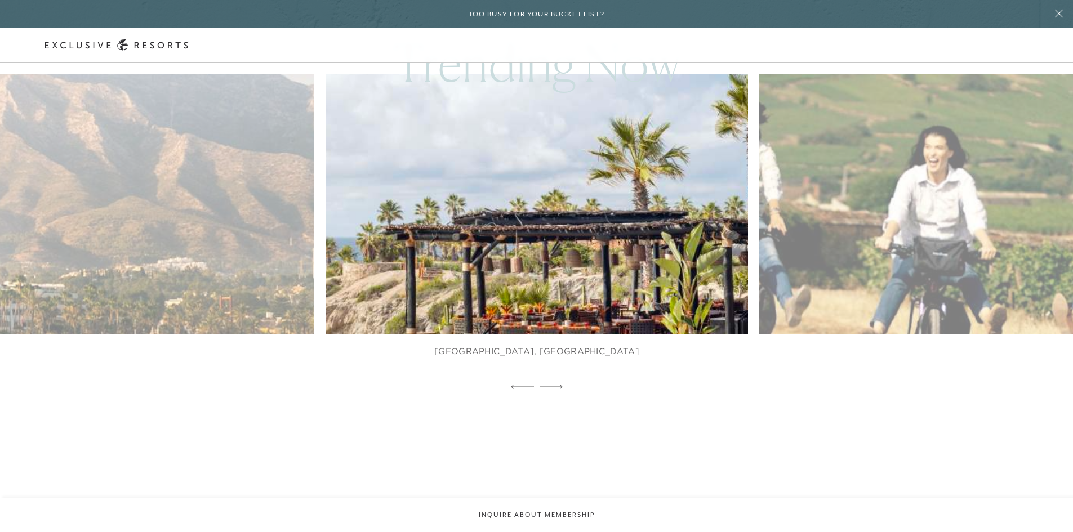
click at [550, 385] on icon at bounding box center [550, 387] width 23 height 5
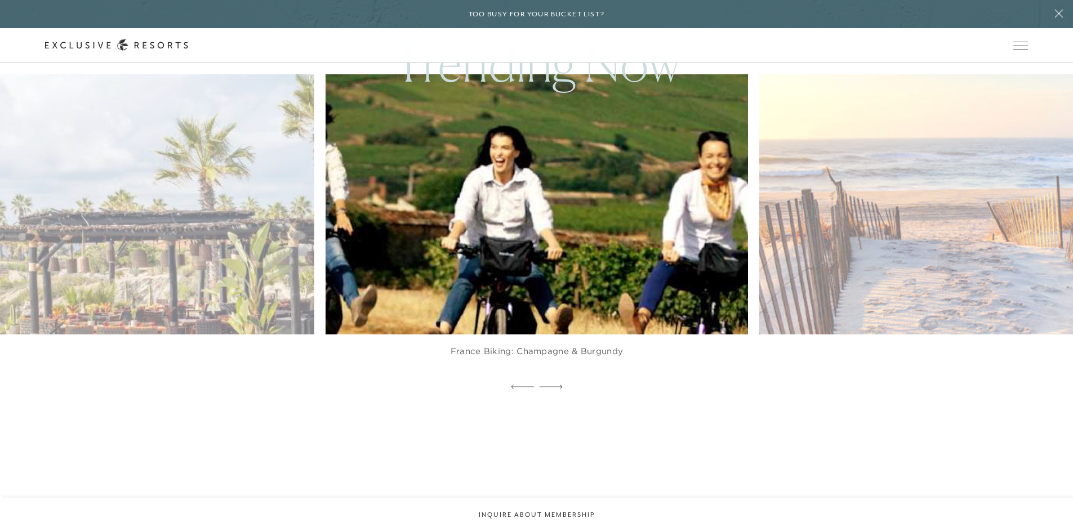
click at [550, 385] on icon at bounding box center [550, 387] width 23 height 5
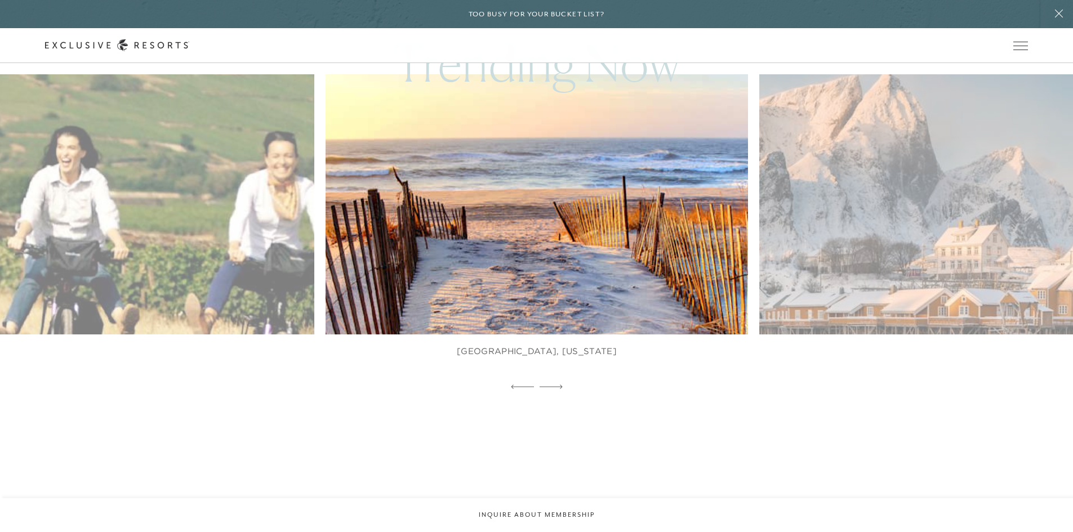
click at [550, 385] on icon at bounding box center [550, 387] width 23 height 5
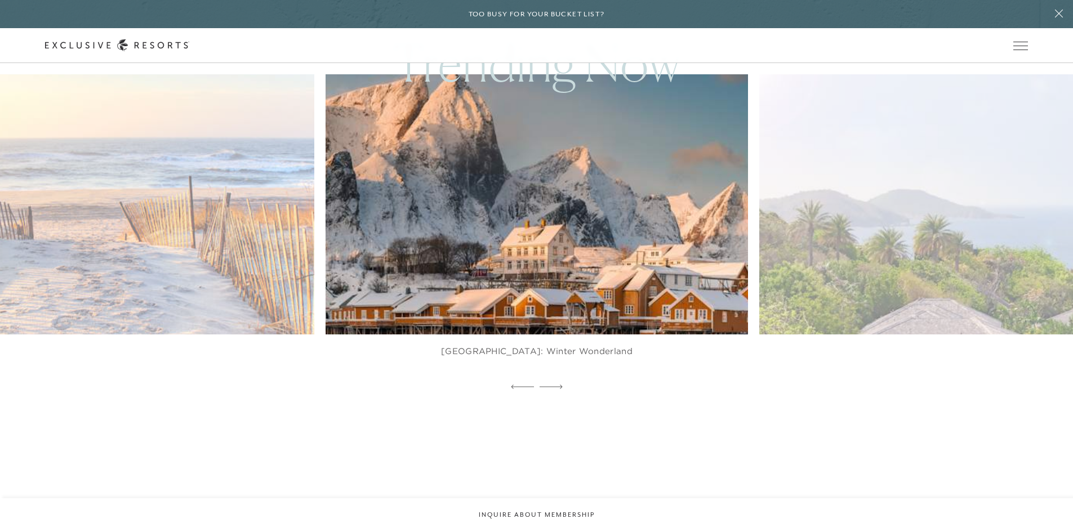
click at [550, 385] on icon at bounding box center [550, 387] width 23 height 5
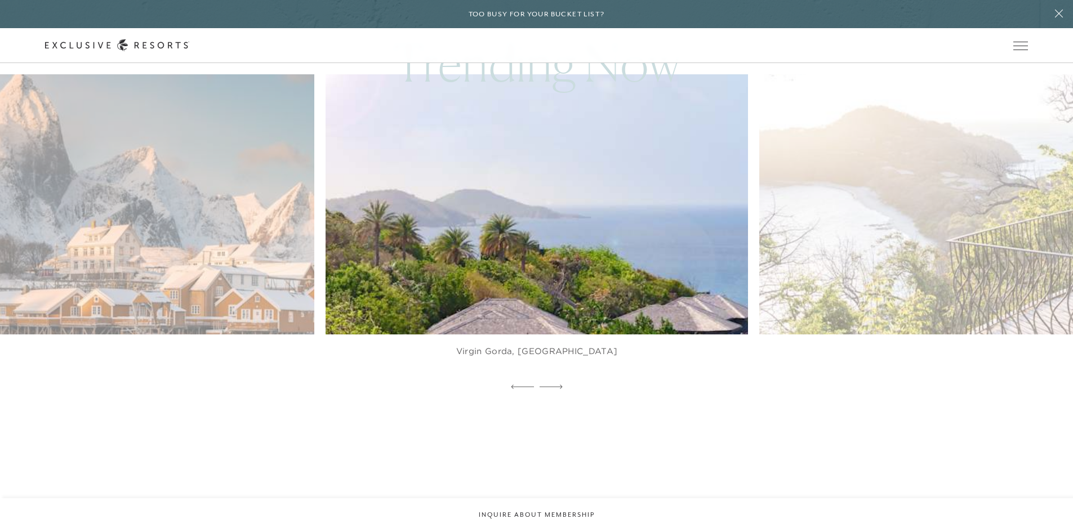
click at [550, 385] on icon at bounding box center [550, 387] width 23 height 5
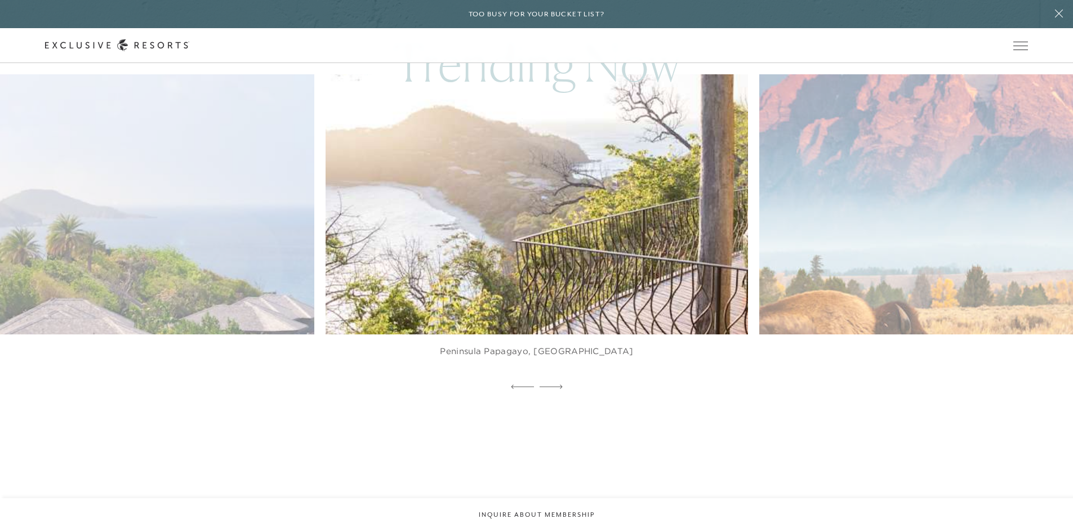
click at [550, 385] on icon at bounding box center [550, 387] width 23 height 5
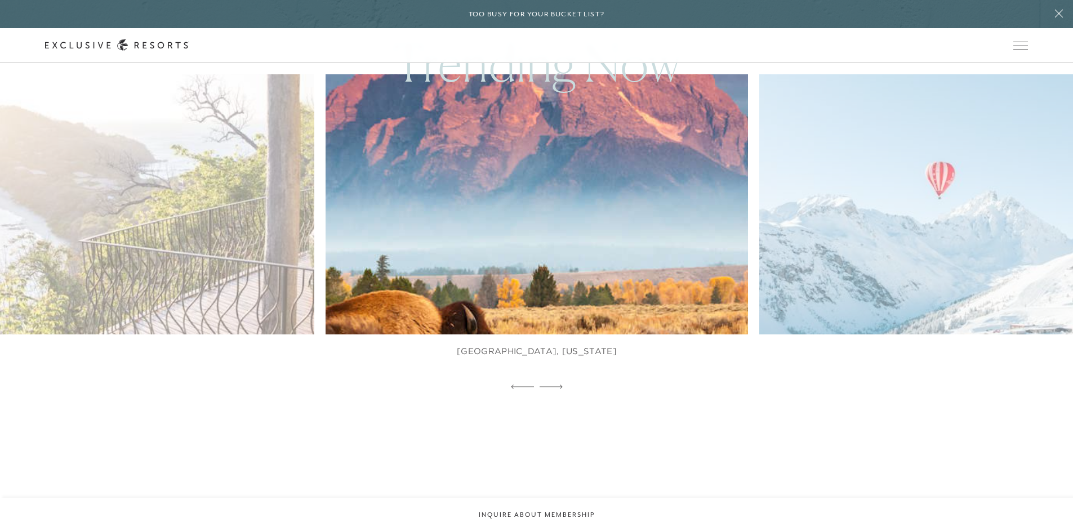
click at [550, 385] on icon at bounding box center [550, 387] width 23 height 5
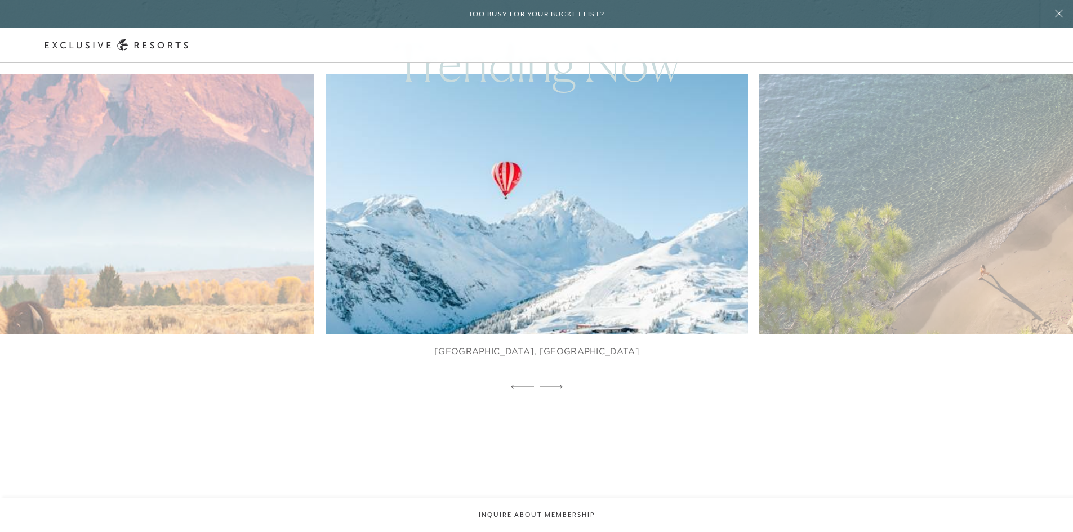
click at [550, 385] on icon at bounding box center [550, 387] width 23 height 5
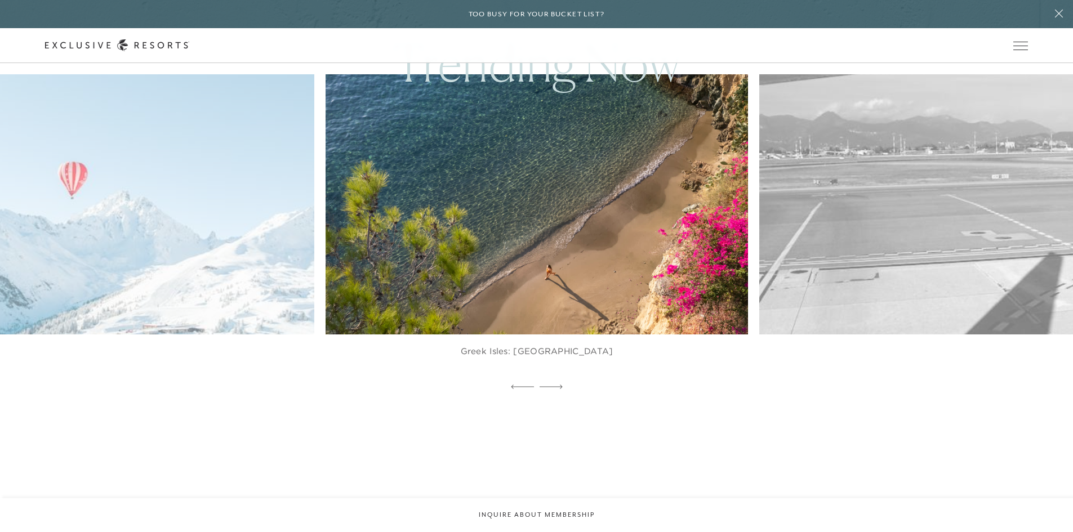
click at [550, 385] on icon at bounding box center [550, 387] width 23 height 5
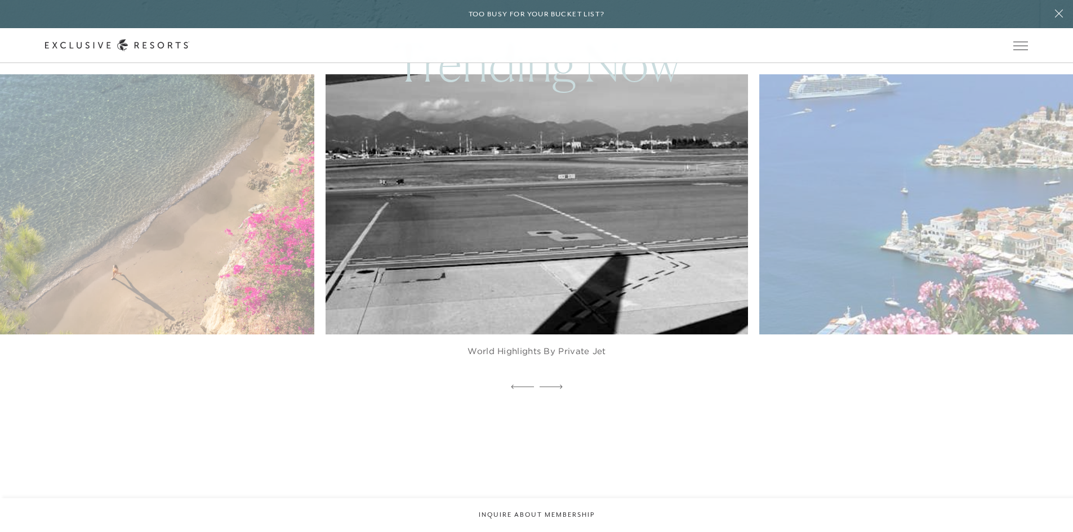
click at [550, 385] on icon at bounding box center [550, 387] width 23 height 5
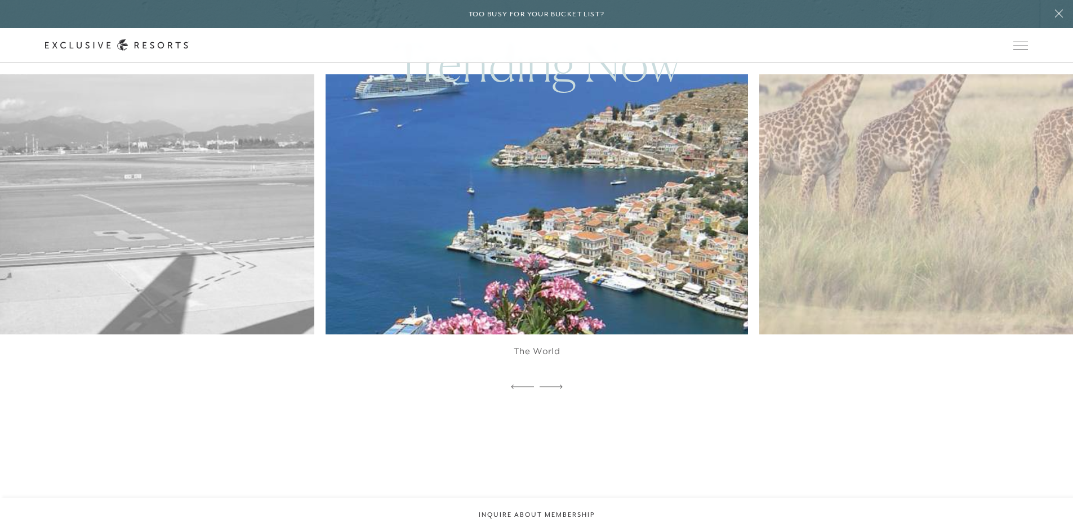
click at [550, 385] on icon at bounding box center [550, 387] width 23 height 5
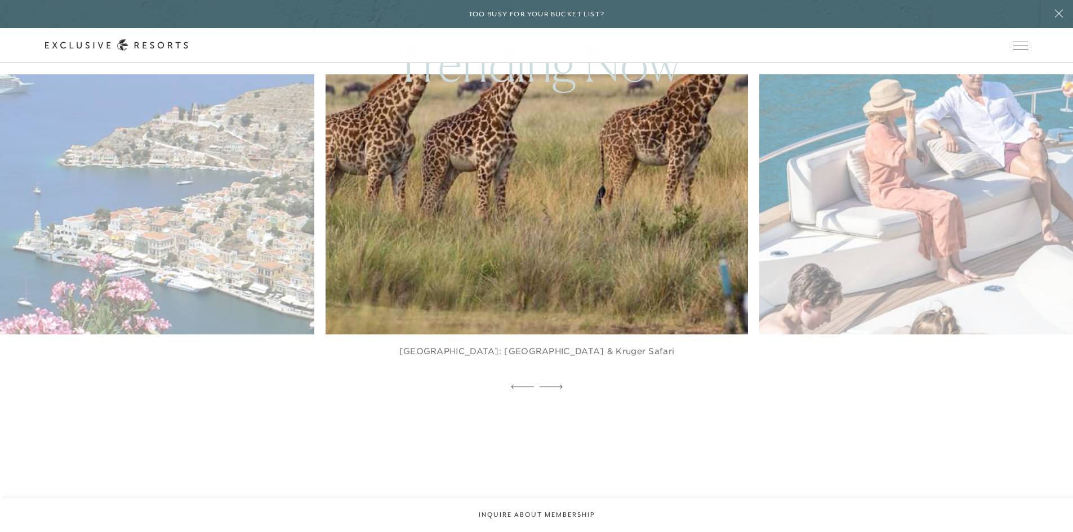
click at [550, 385] on icon at bounding box center [550, 387] width 23 height 5
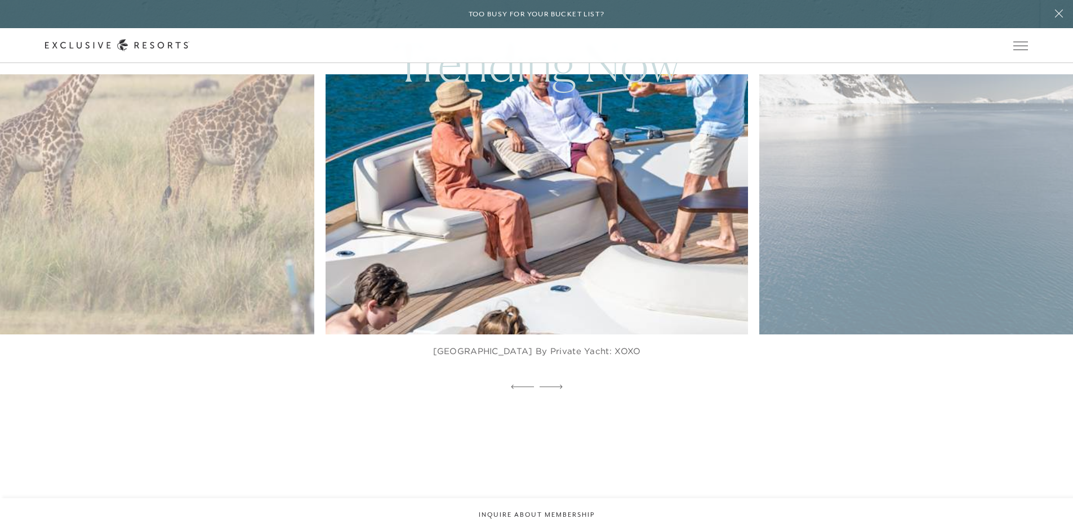
click at [550, 385] on icon at bounding box center [550, 387] width 23 height 5
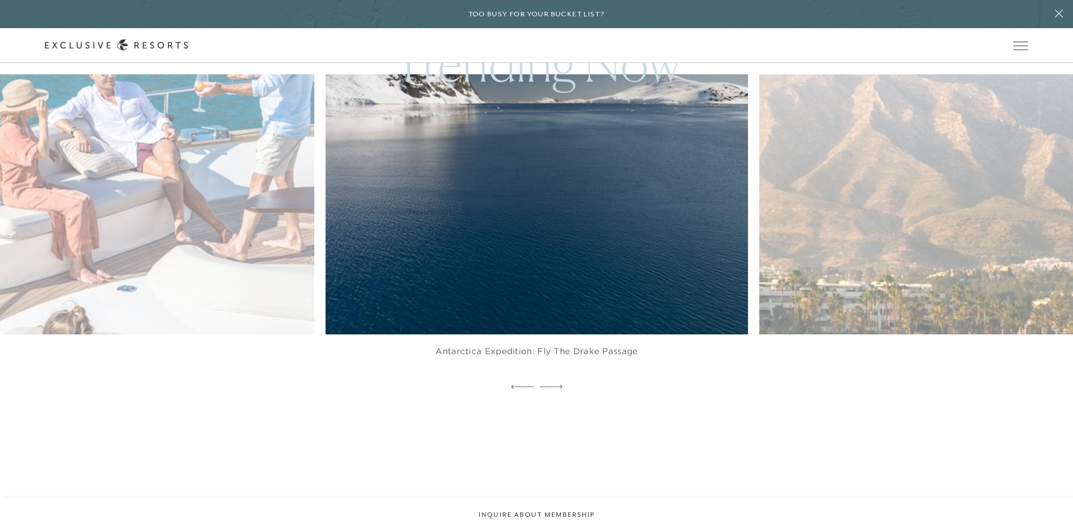
click at [550, 385] on icon at bounding box center [550, 387] width 23 height 5
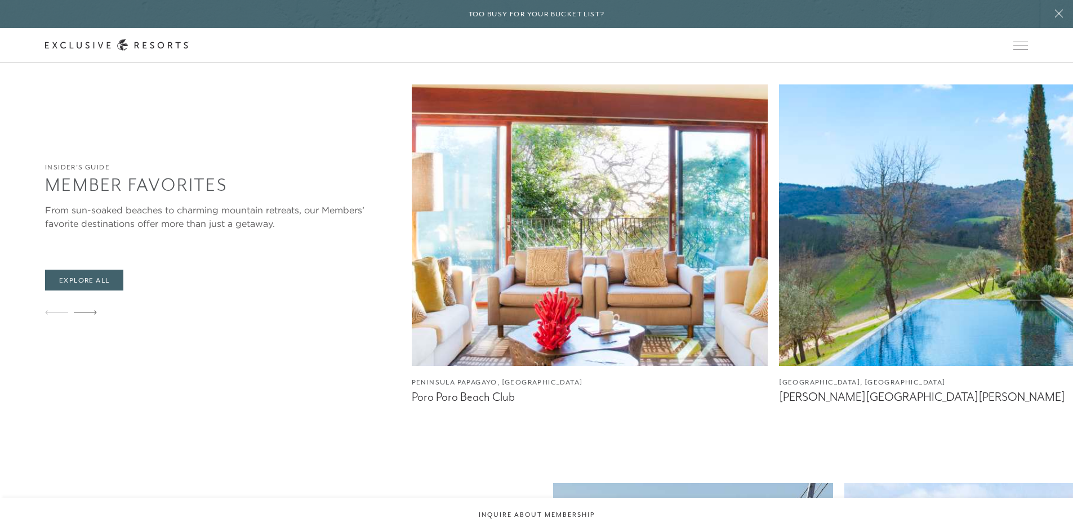
scroll to position [1756, 0]
click at [918, 310] on img at bounding box center [957, 225] width 356 height 282
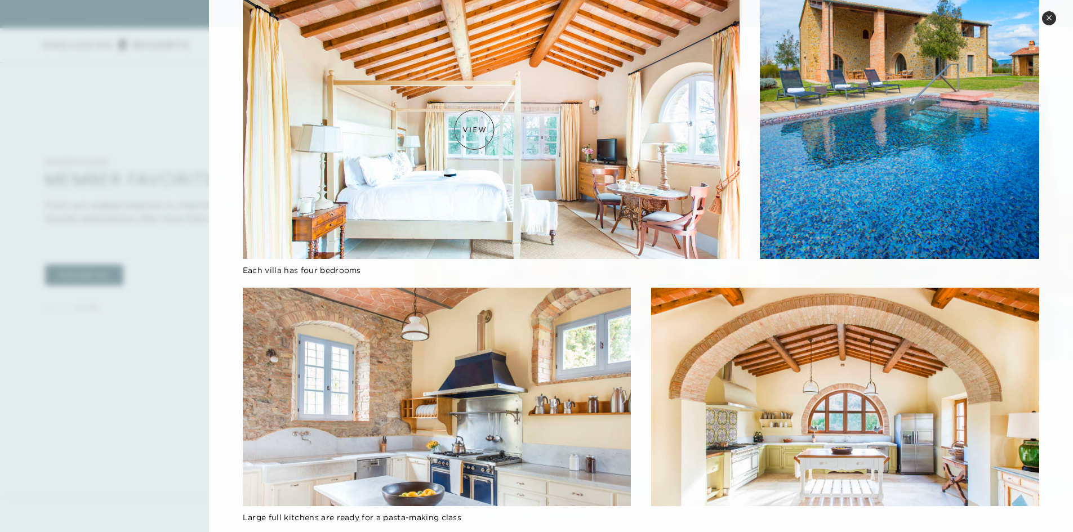
scroll to position [1765, 0]
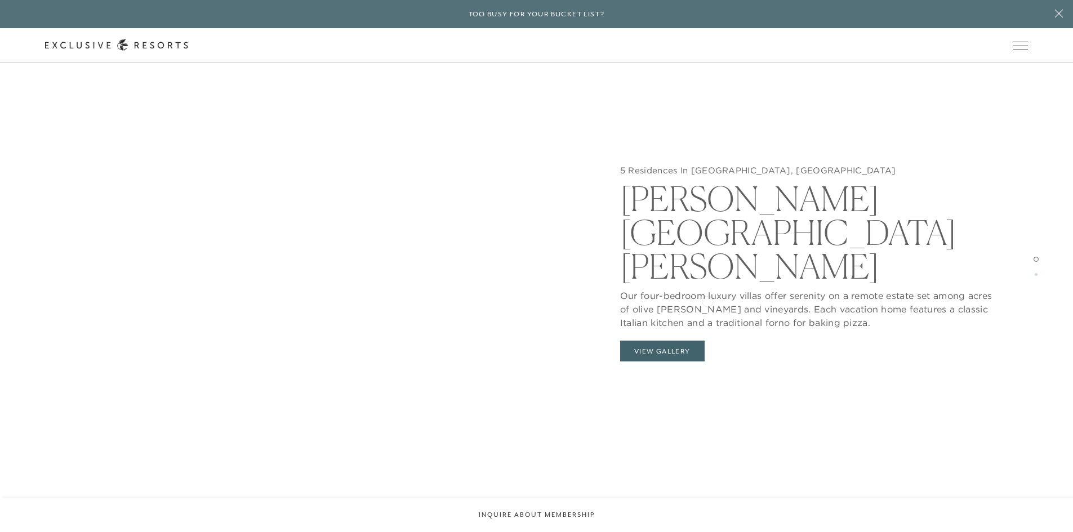
scroll to position [1497, 0]
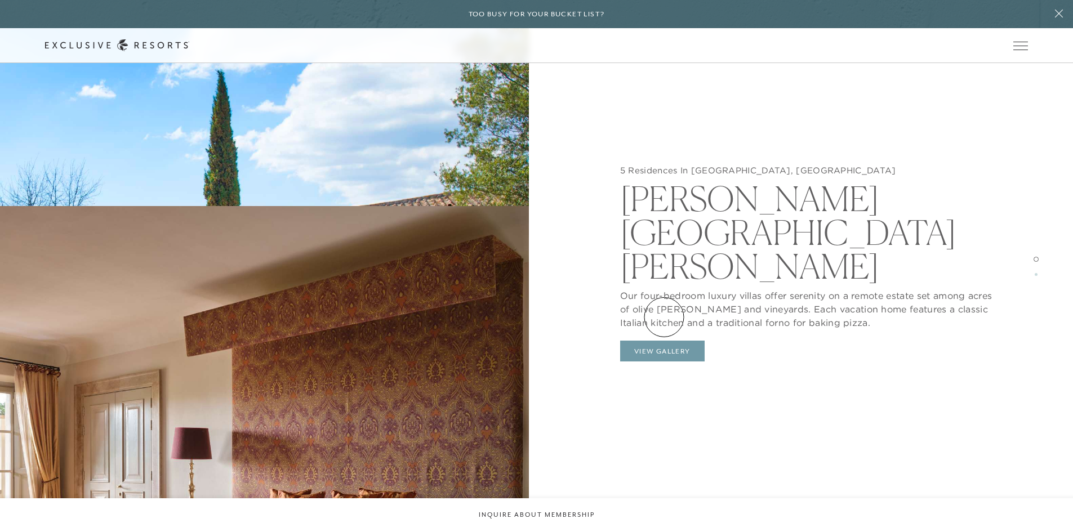
click at [664, 341] on button "View Gallery" at bounding box center [662, 351] width 84 height 21
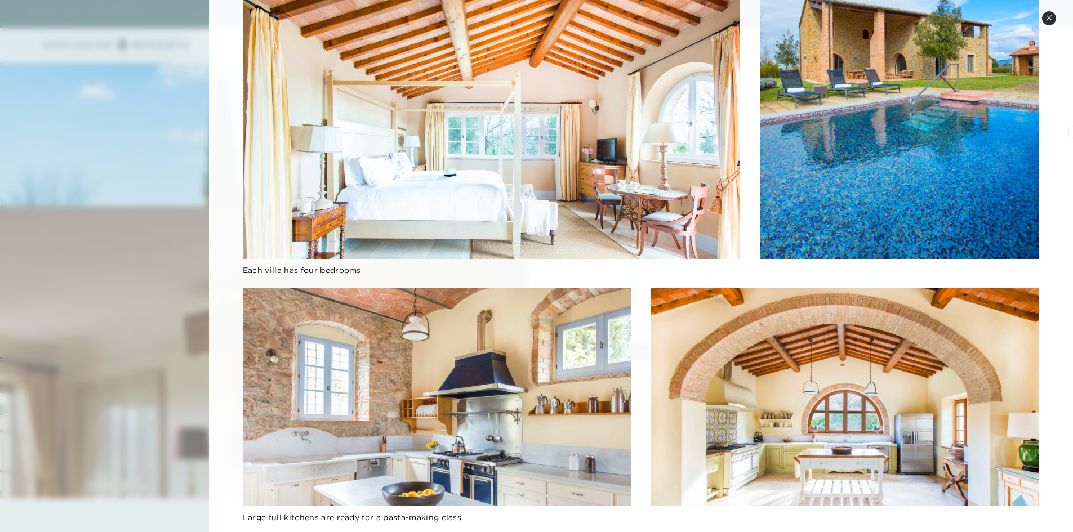
scroll to position [1697, 0]
